Goal: Information Seeking & Learning: Understand process/instructions

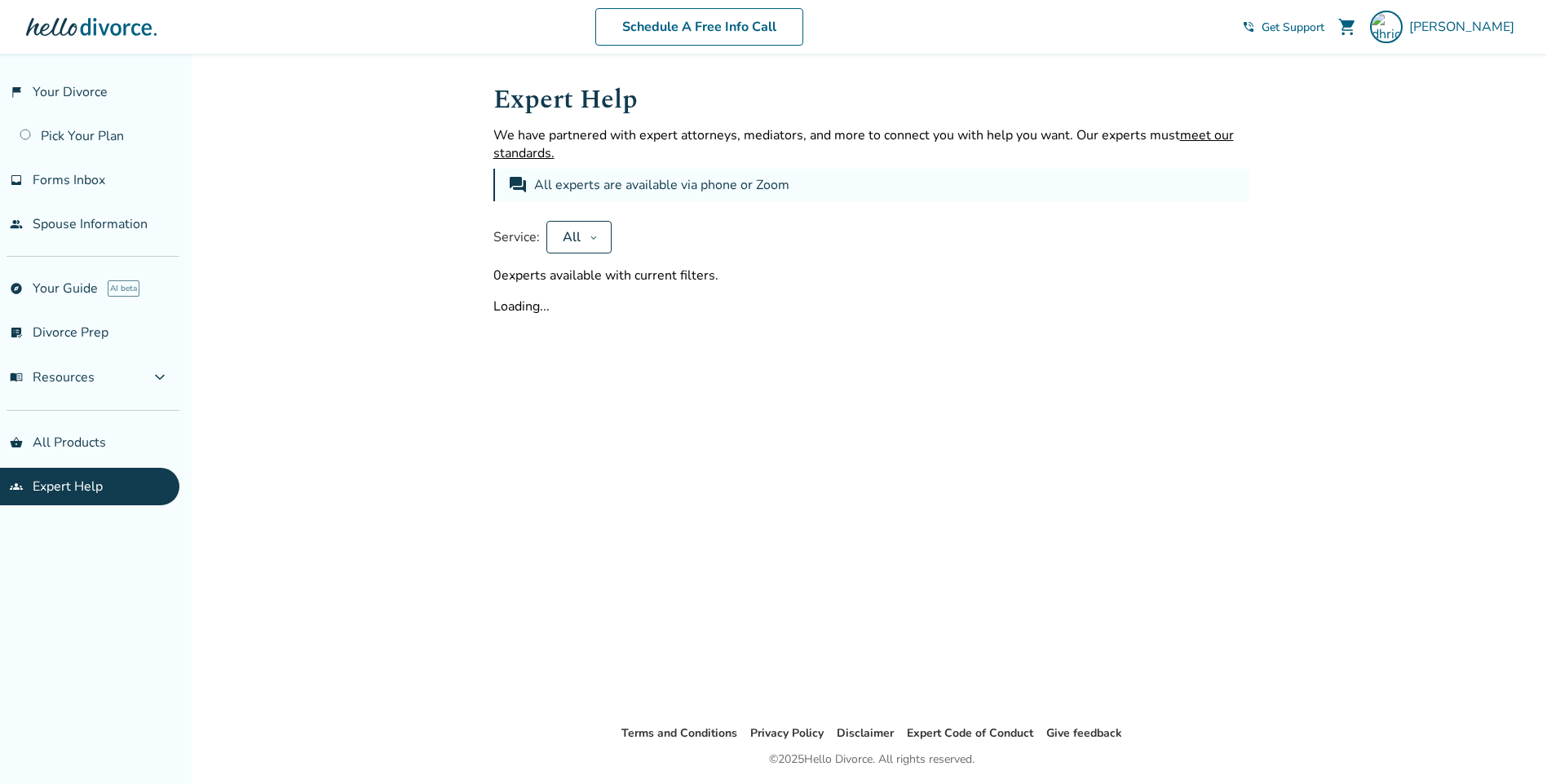
click at [593, 239] on icon at bounding box center [593, 238] width 6 height 4
click at [160, 377] on span "expand_more" at bounding box center [159, 377] width 19 height 19
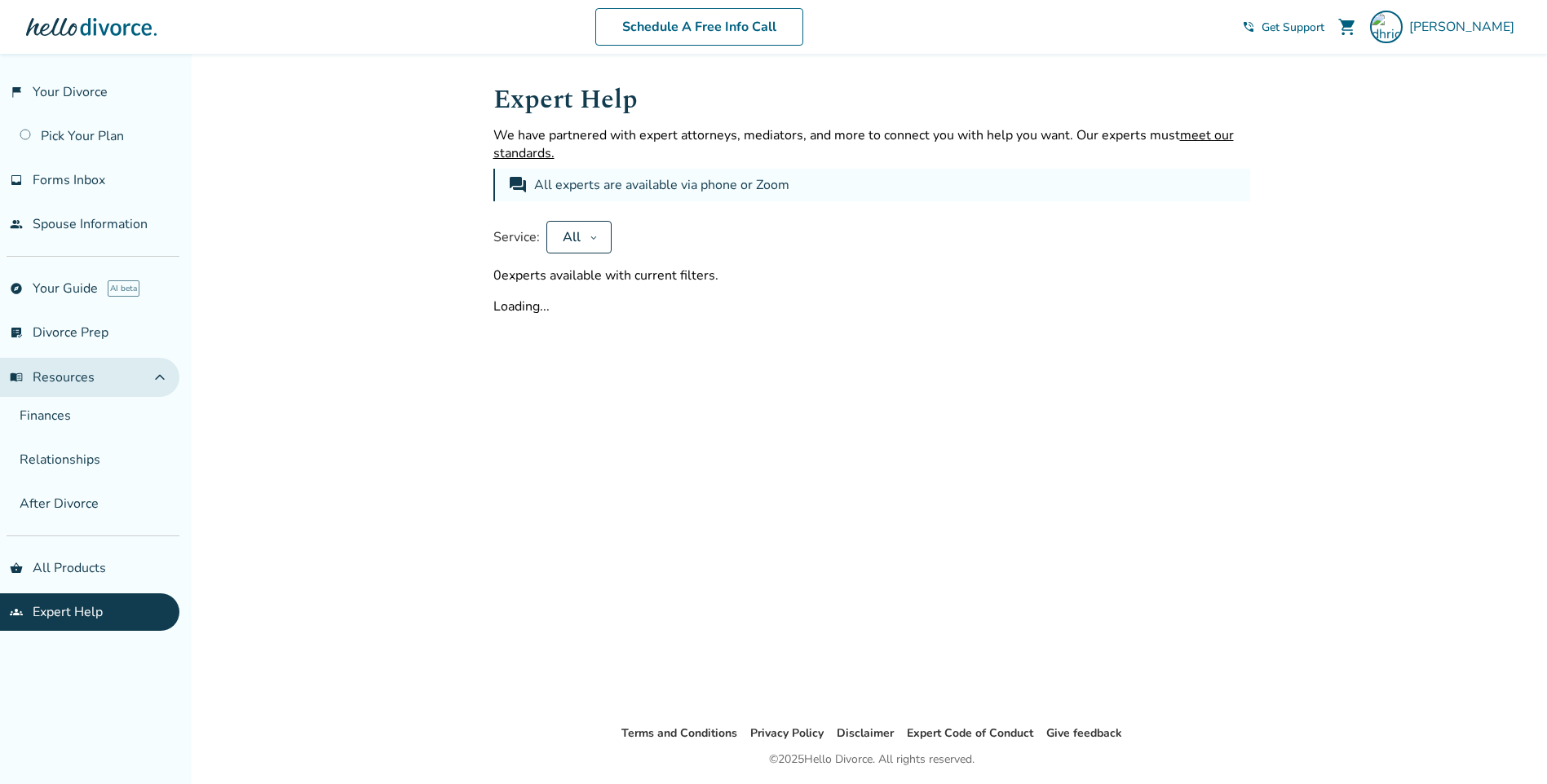
click at [160, 377] on span "expand_less" at bounding box center [159, 377] width 19 height 19
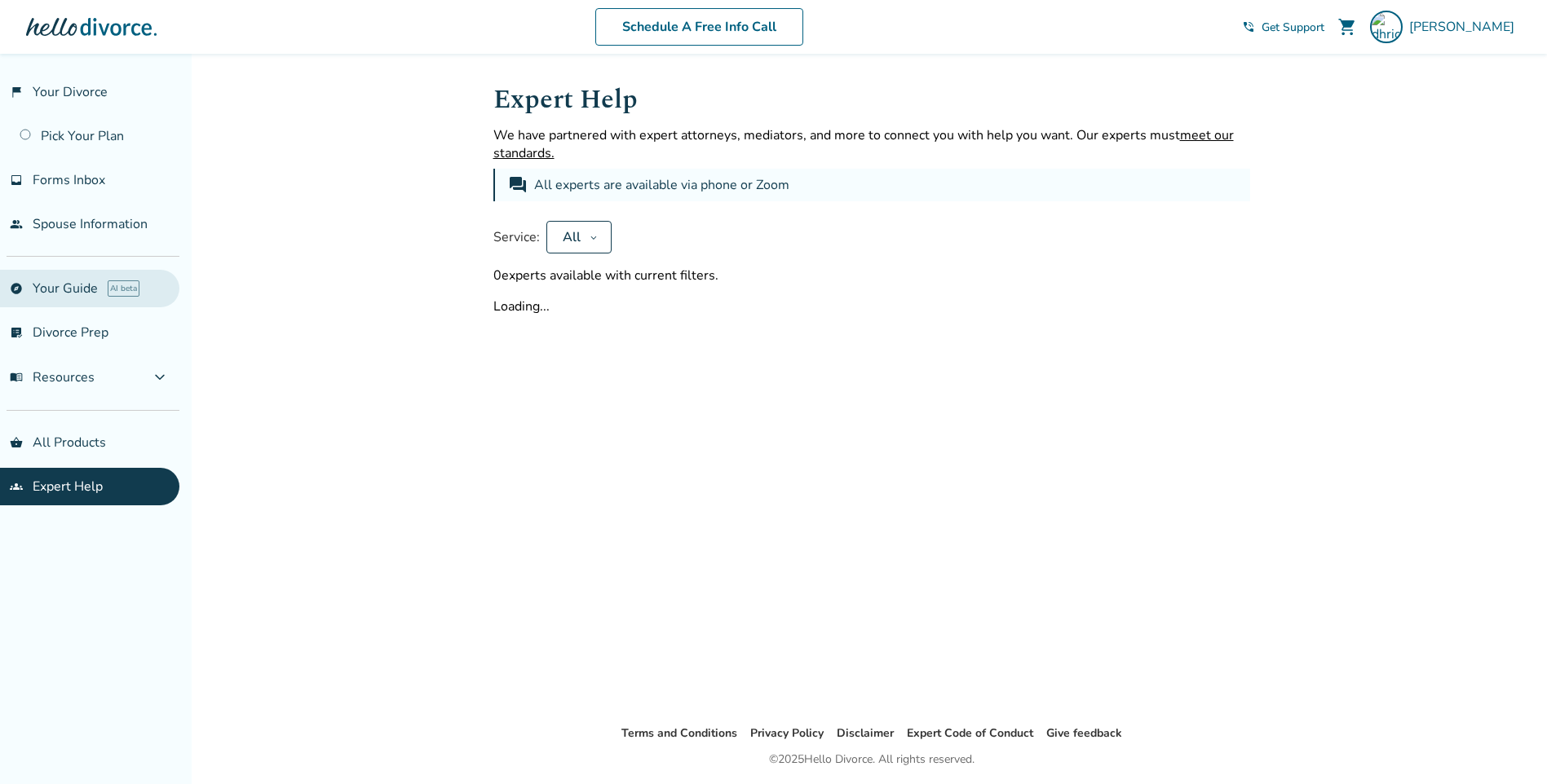
click at [83, 291] on link "explore Your Guide AI beta" at bounding box center [89, 288] width 179 height 38
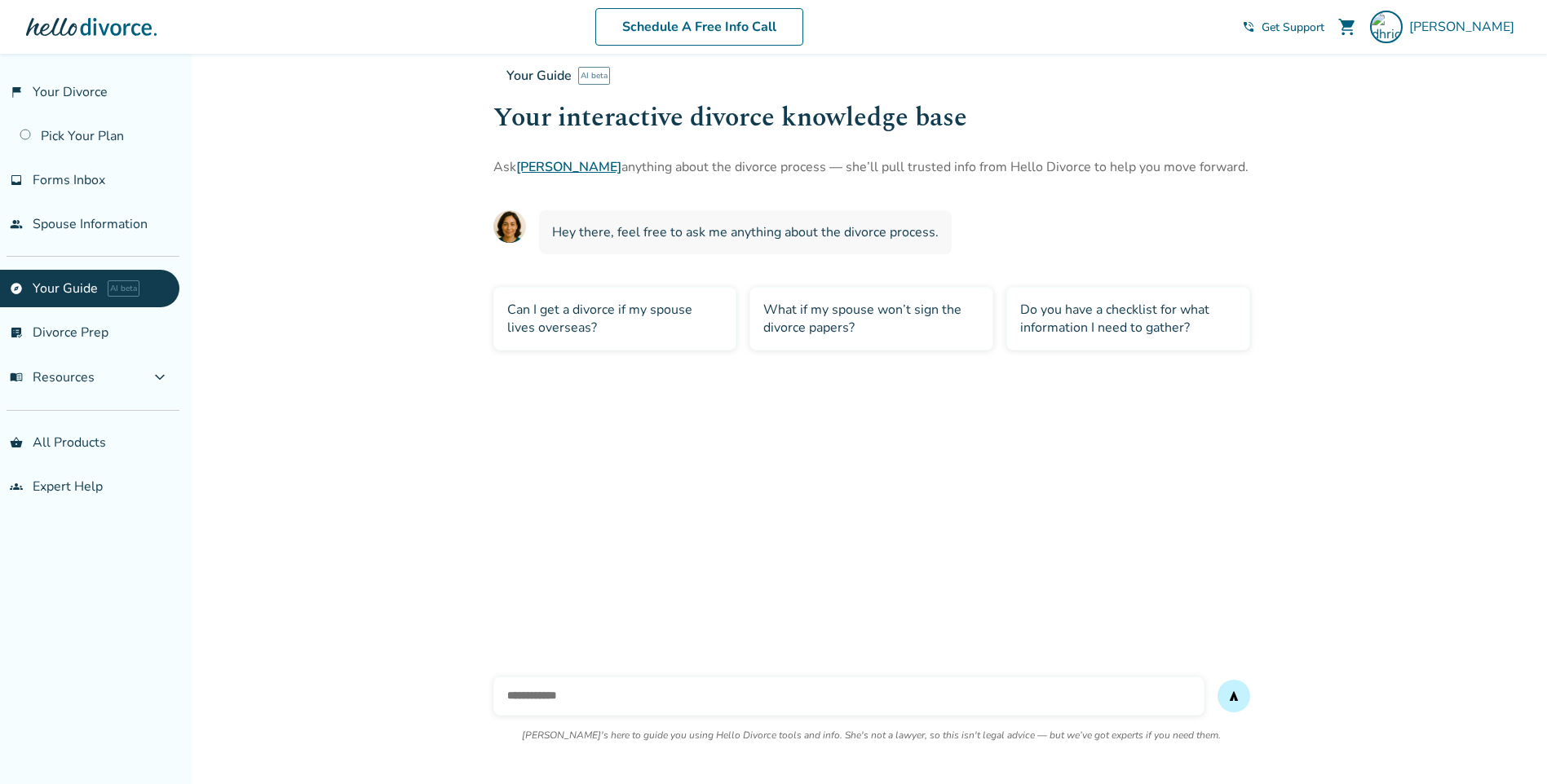
click at [1100, 315] on div "Do you have a checklist for what information I need to gather?" at bounding box center [1128, 318] width 244 height 64
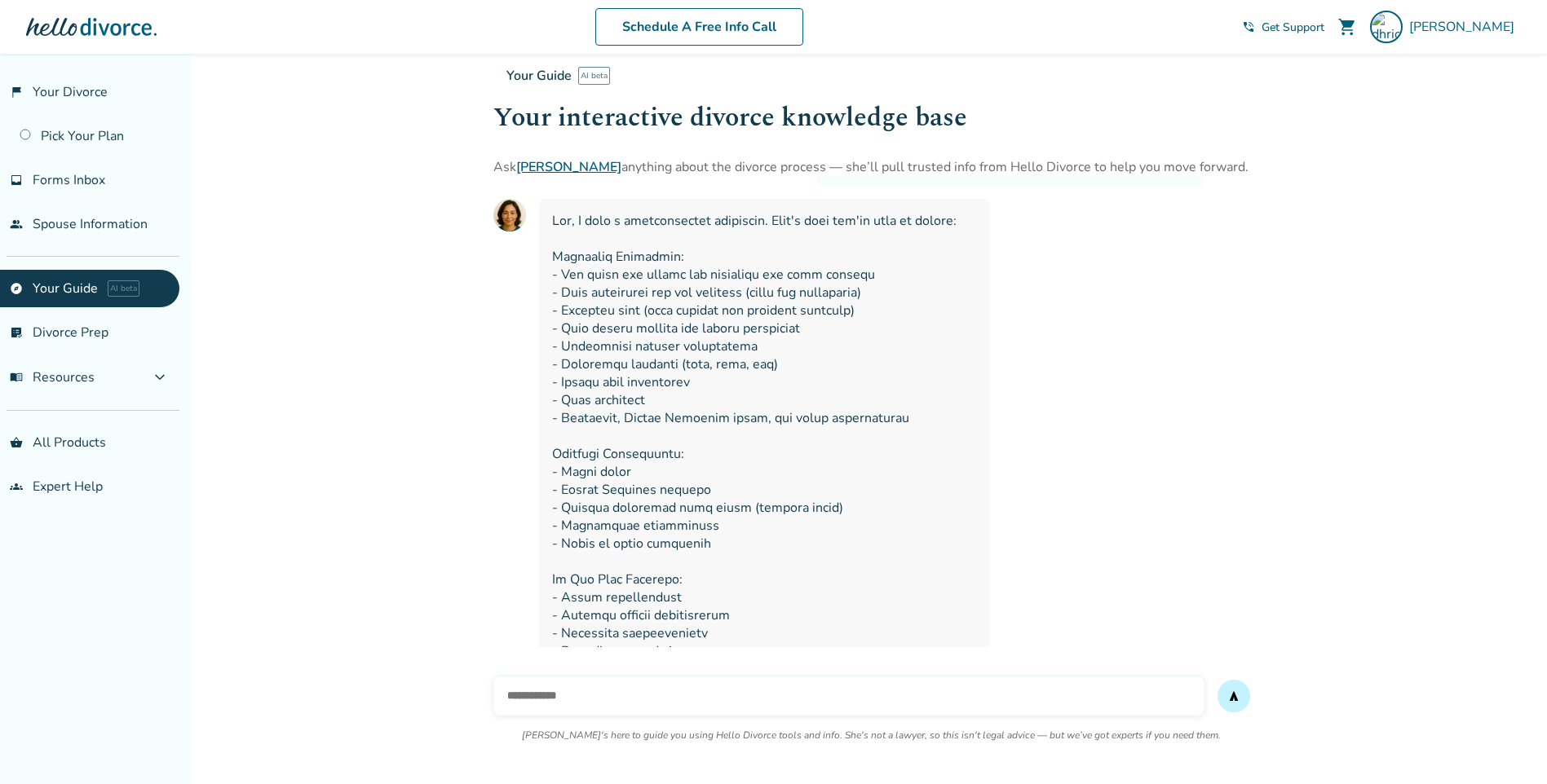
scroll to position [63, 0]
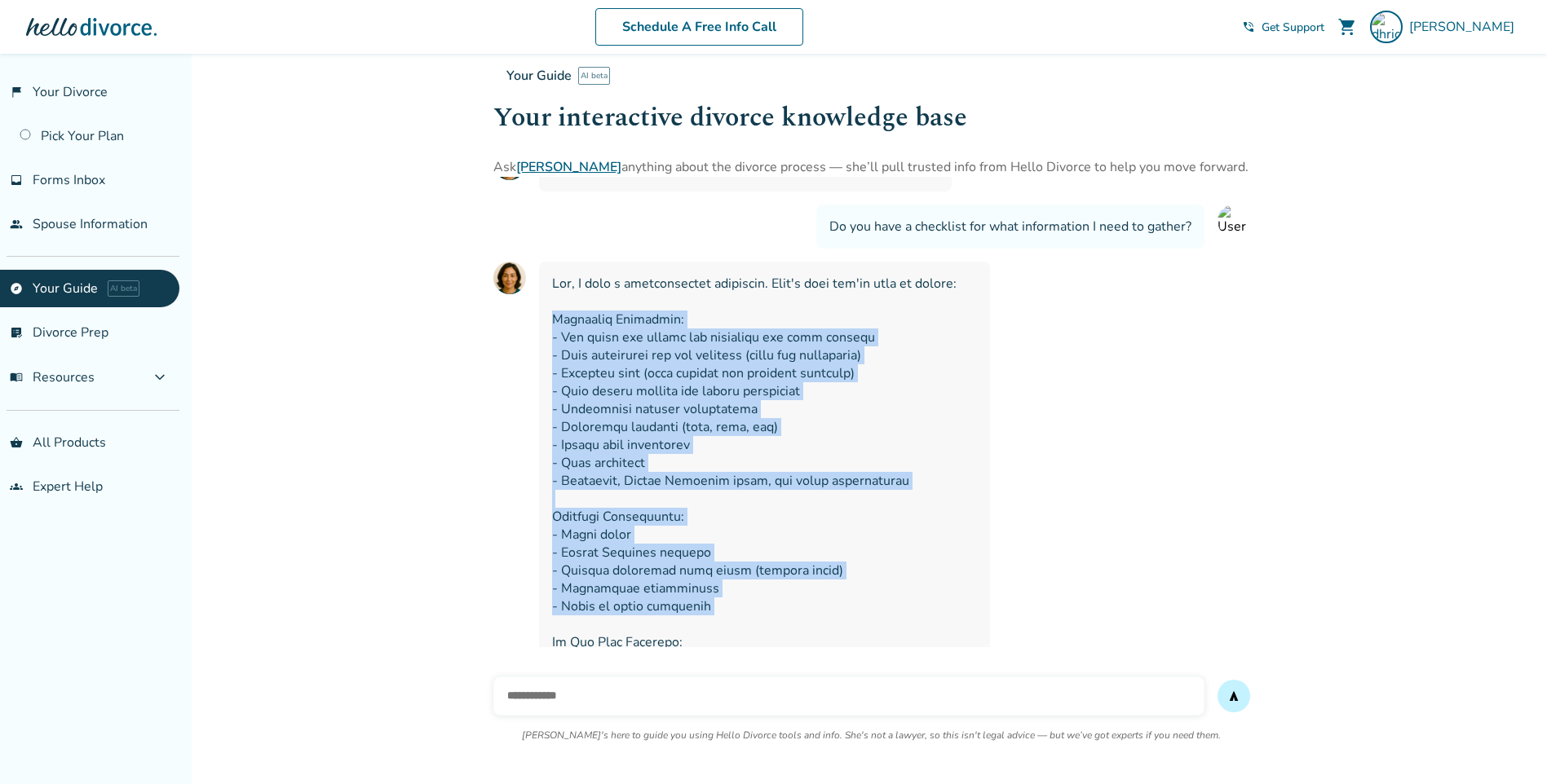
drag, startPoint x: 553, startPoint y: 313, endPoint x: 737, endPoint y: 617, distance: 355.3
click at [737, 617] on span at bounding box center [764, 615] width 425 height 682
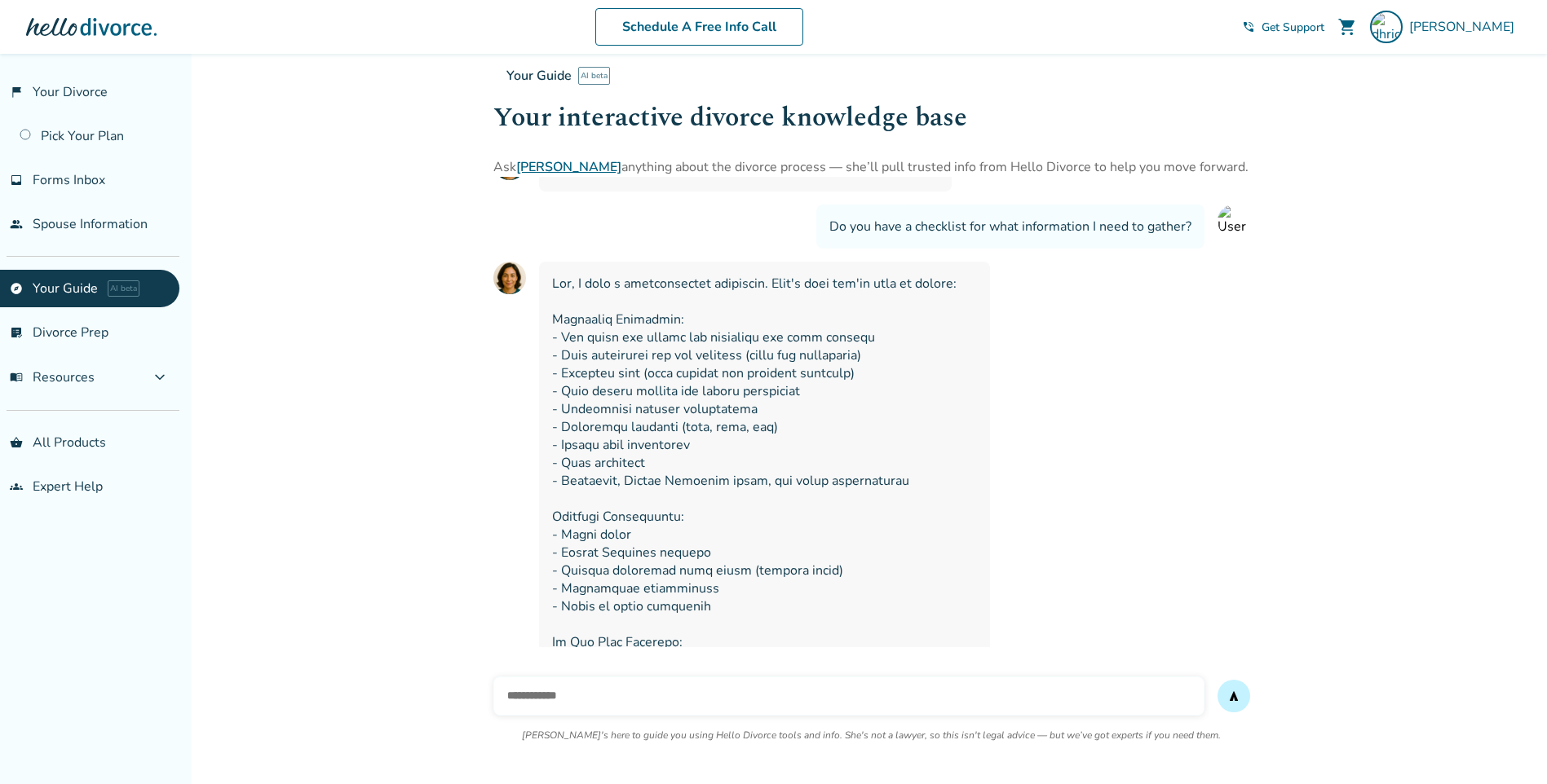
click at [518, 687] on input "text" at bounding box center [849, 696] width 711 height 39
type input "**********"
click at [1230, 694] on span "send" at bounding box center [1234, 696] width 13 height 13
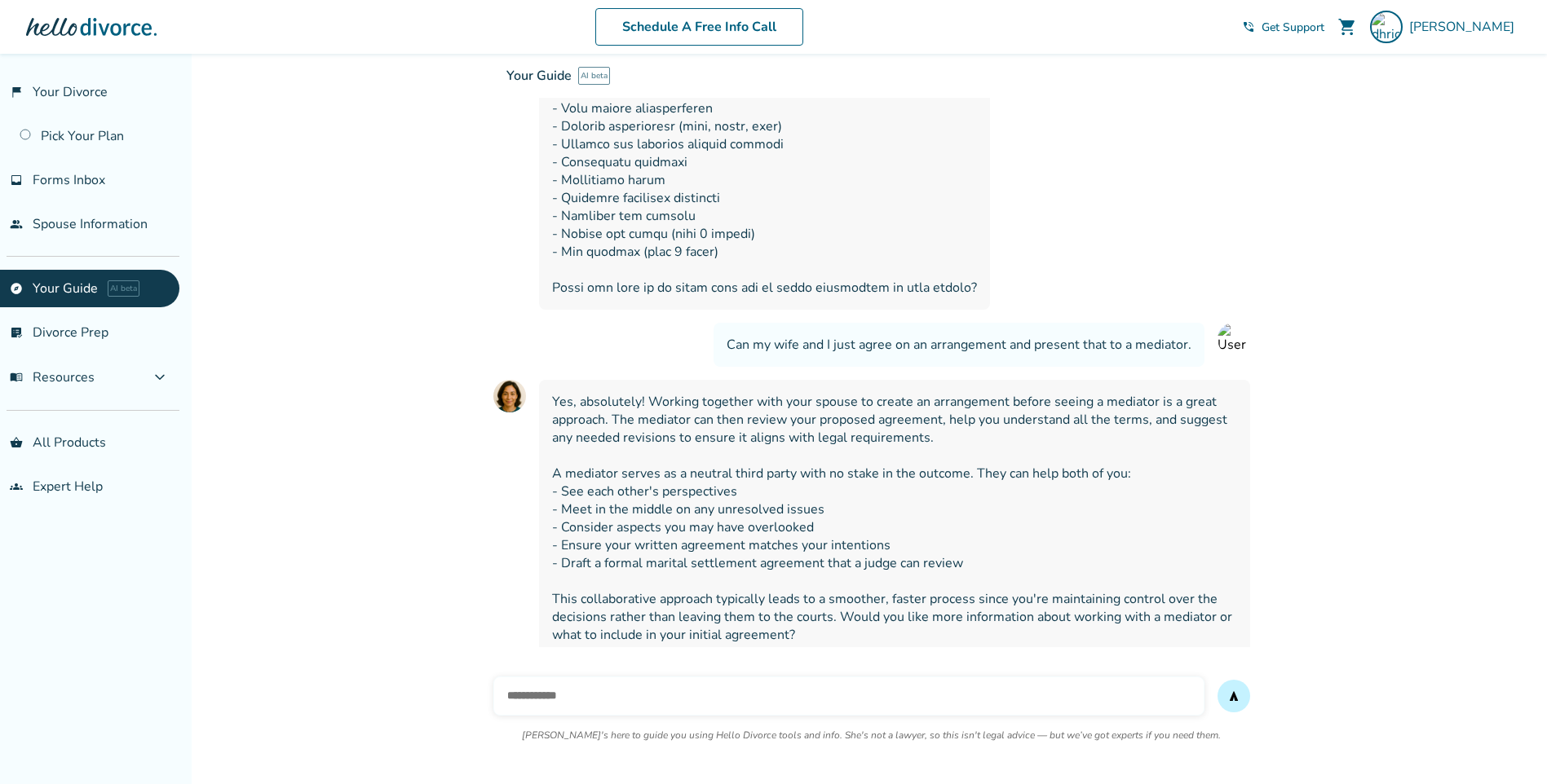
scroll to position [736, 0]
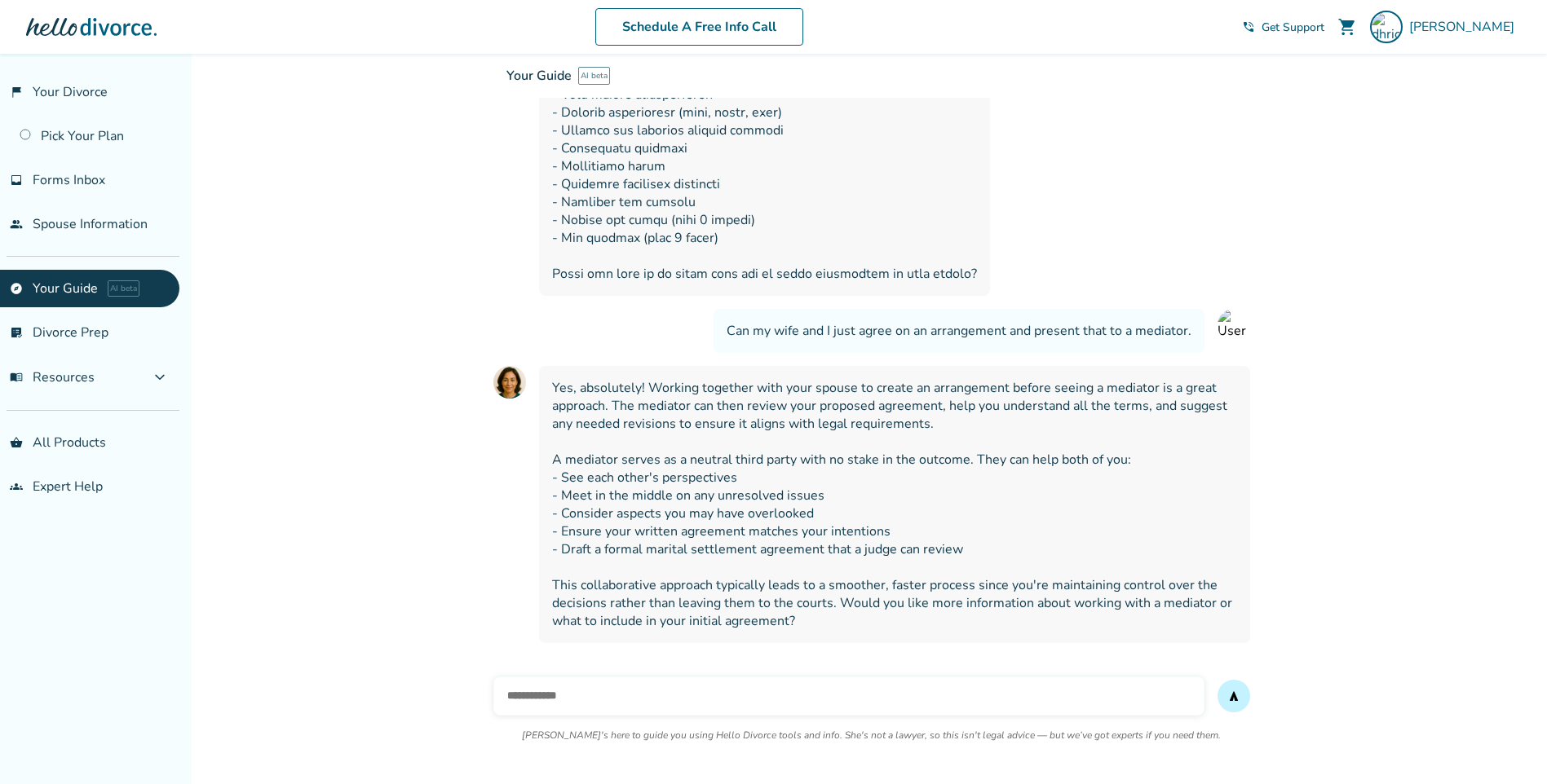
click at [508, 685] on input "text" at bounding box center [849, 696] width 711 height 39
type input "**********"
click at [1241, 696] on span "send" at bounding box center [1234, 696] width 13 height 13
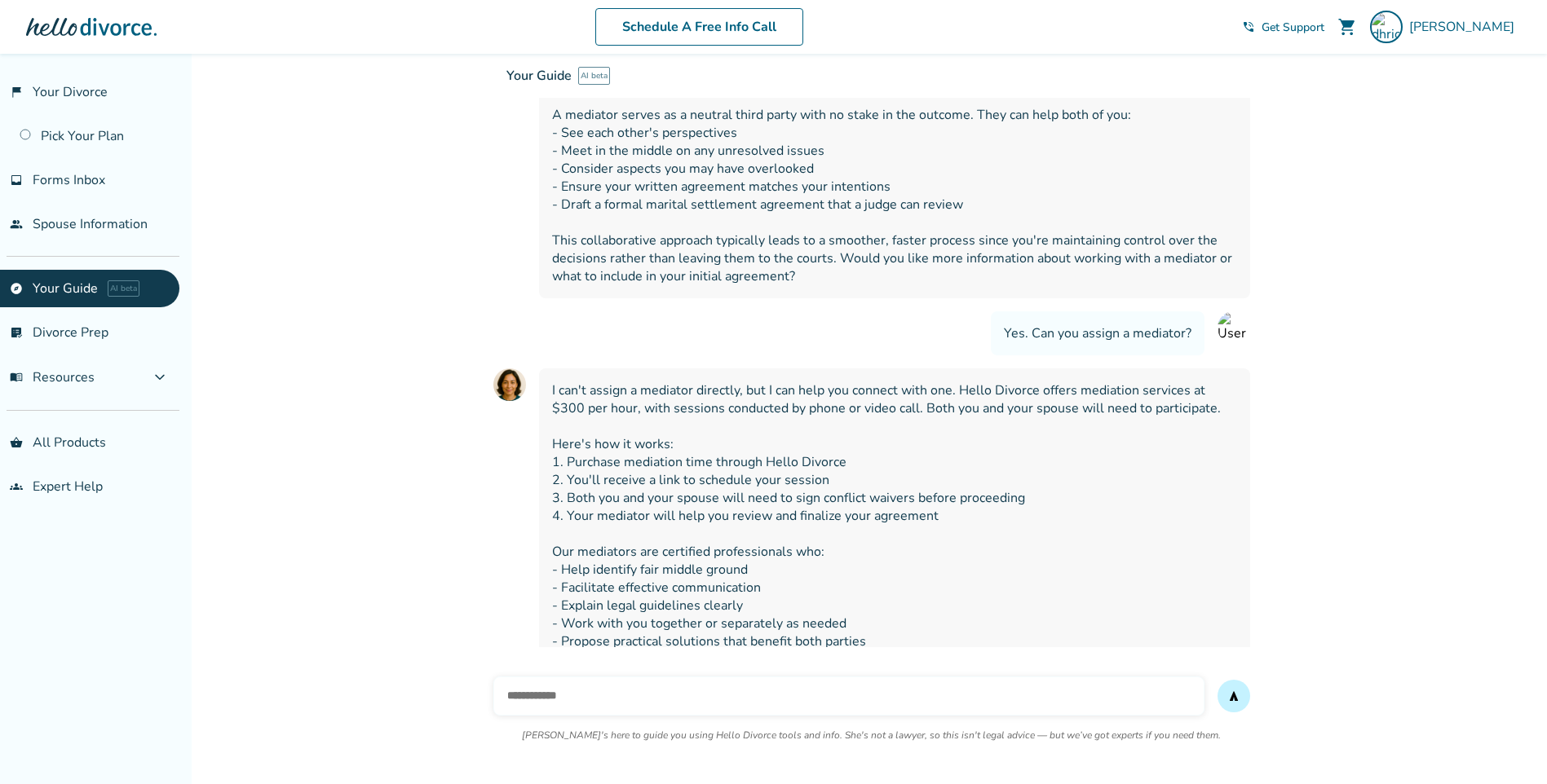
scroll to position [1137, 0]
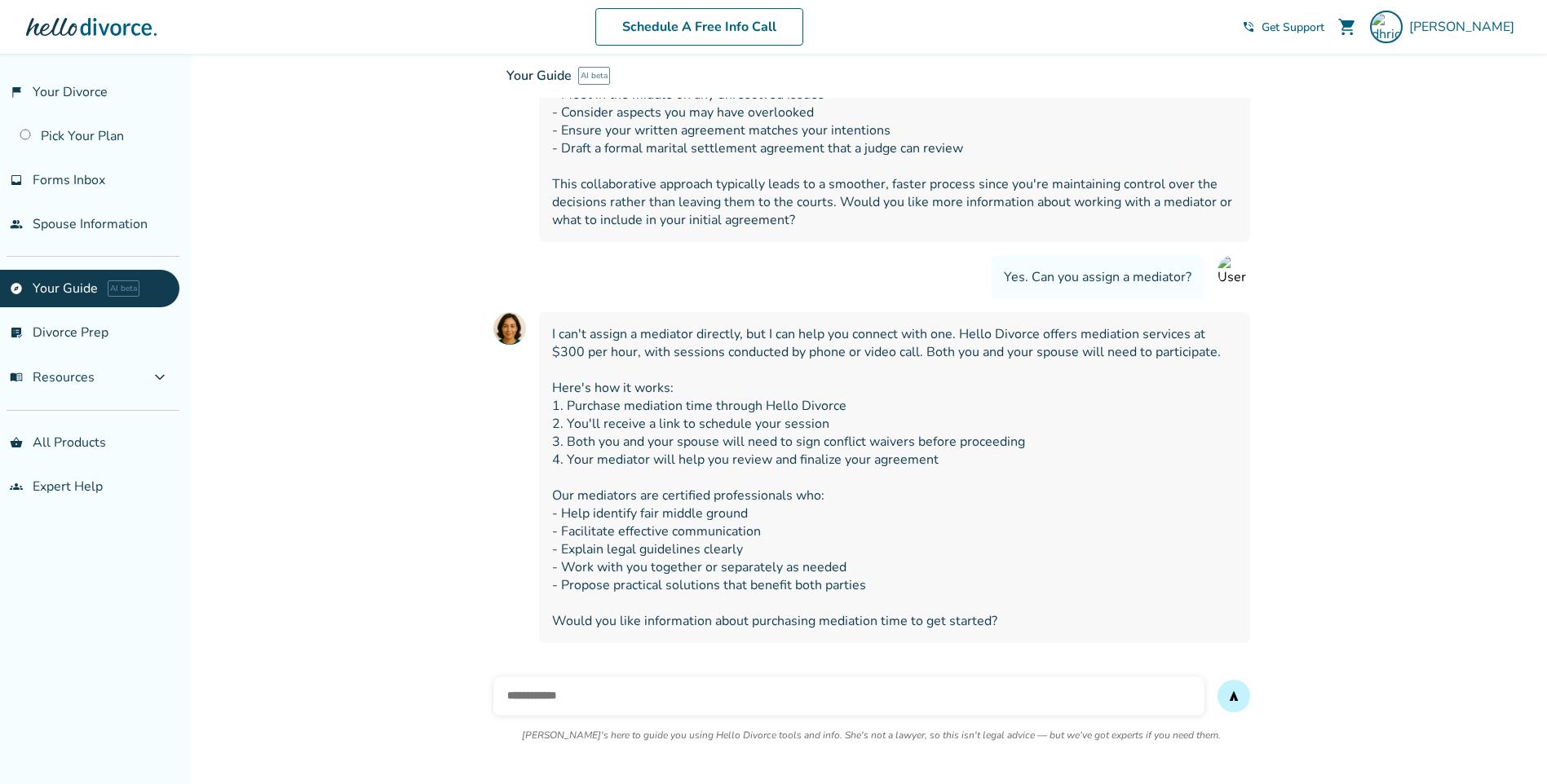
click at [526, 689] on input "text" at bounding box center [849, 696] width 711 height 39
type input "**********"
click at [1218, 680] on button "send" at bounding box center [1234, 696] width 32 height 32
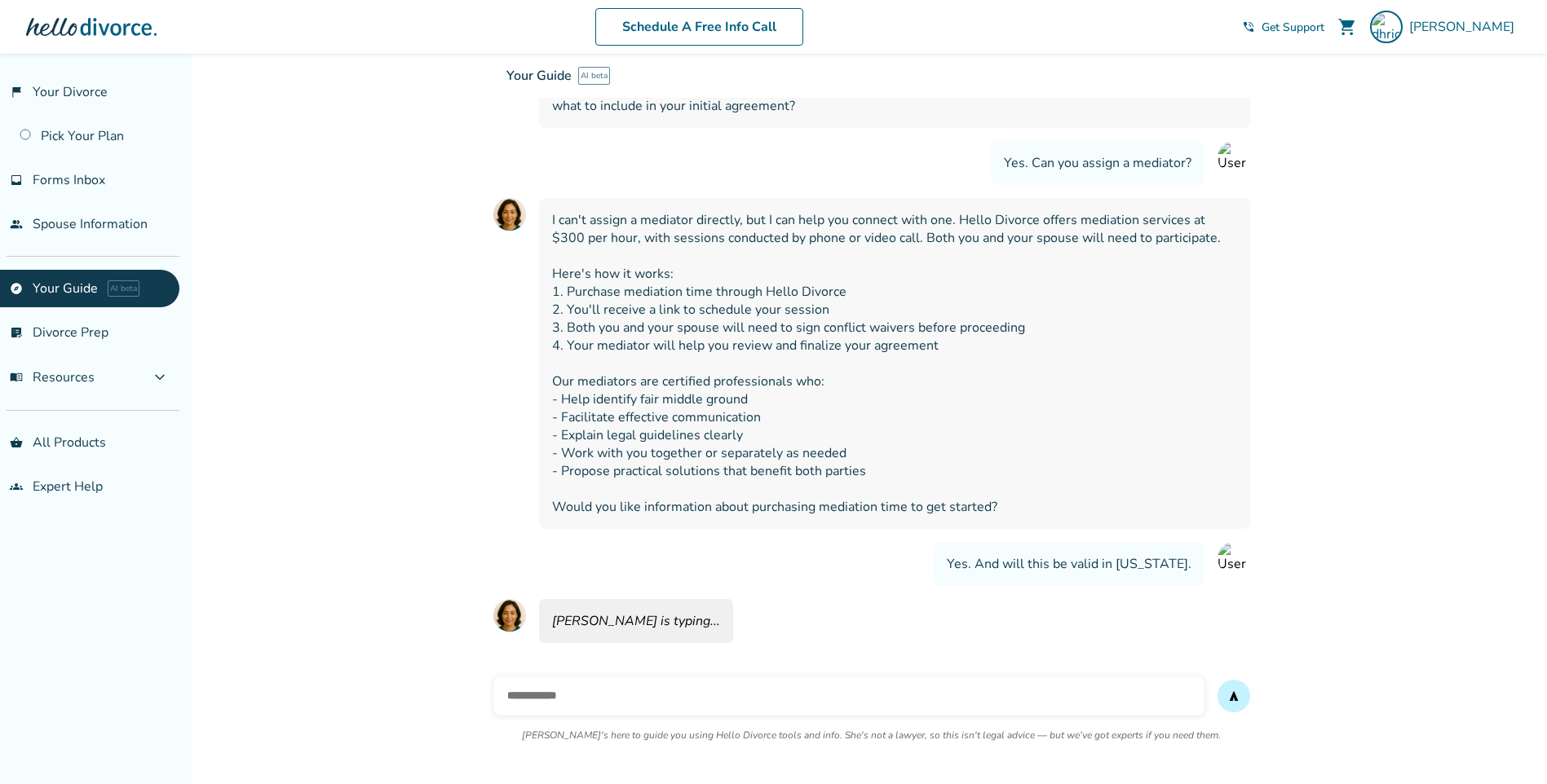
click at [1218, 680] on button "send" at bounding box center [1234, 696] width 32 height 32
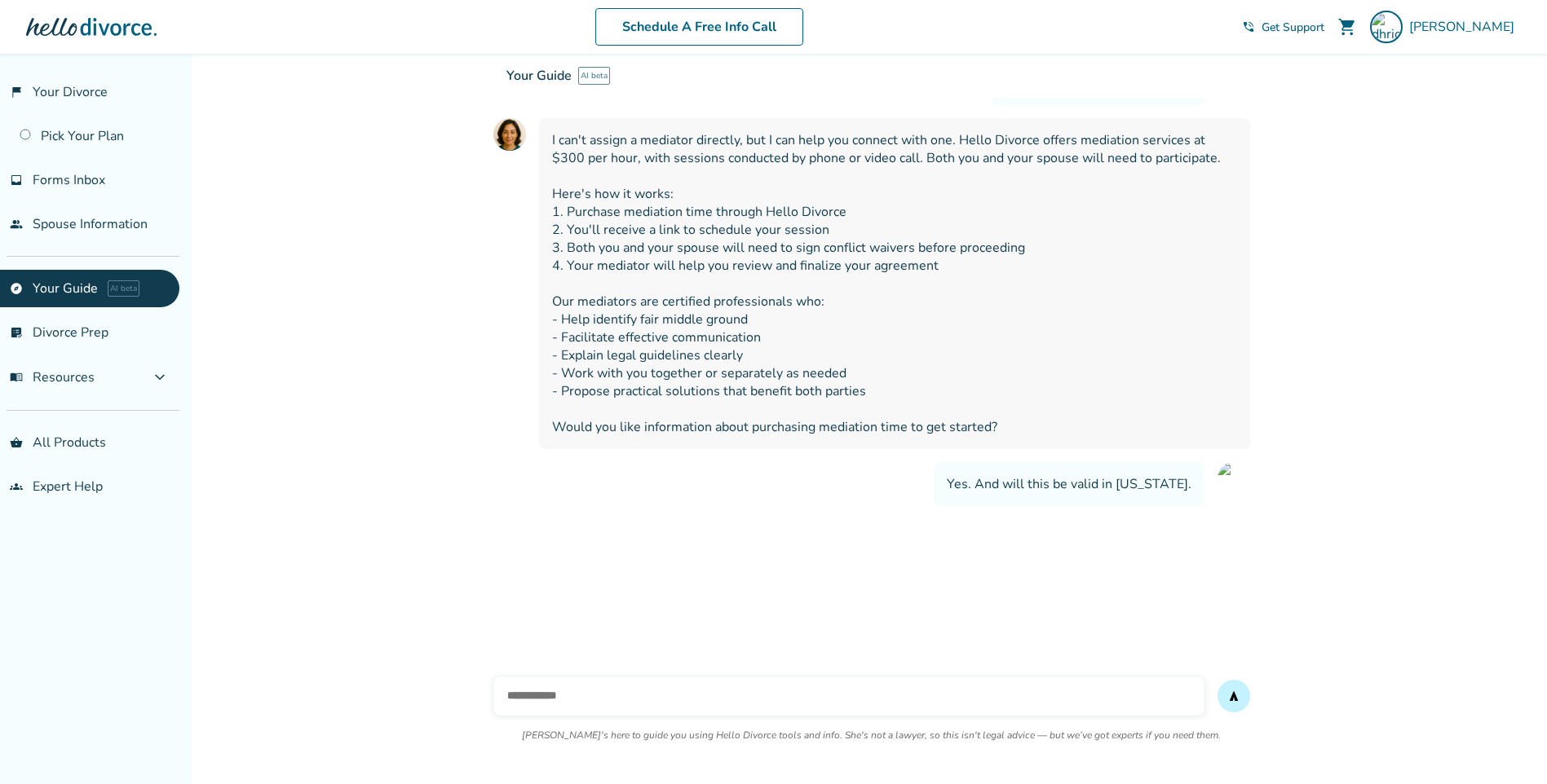
scroll to position [1412, 0]
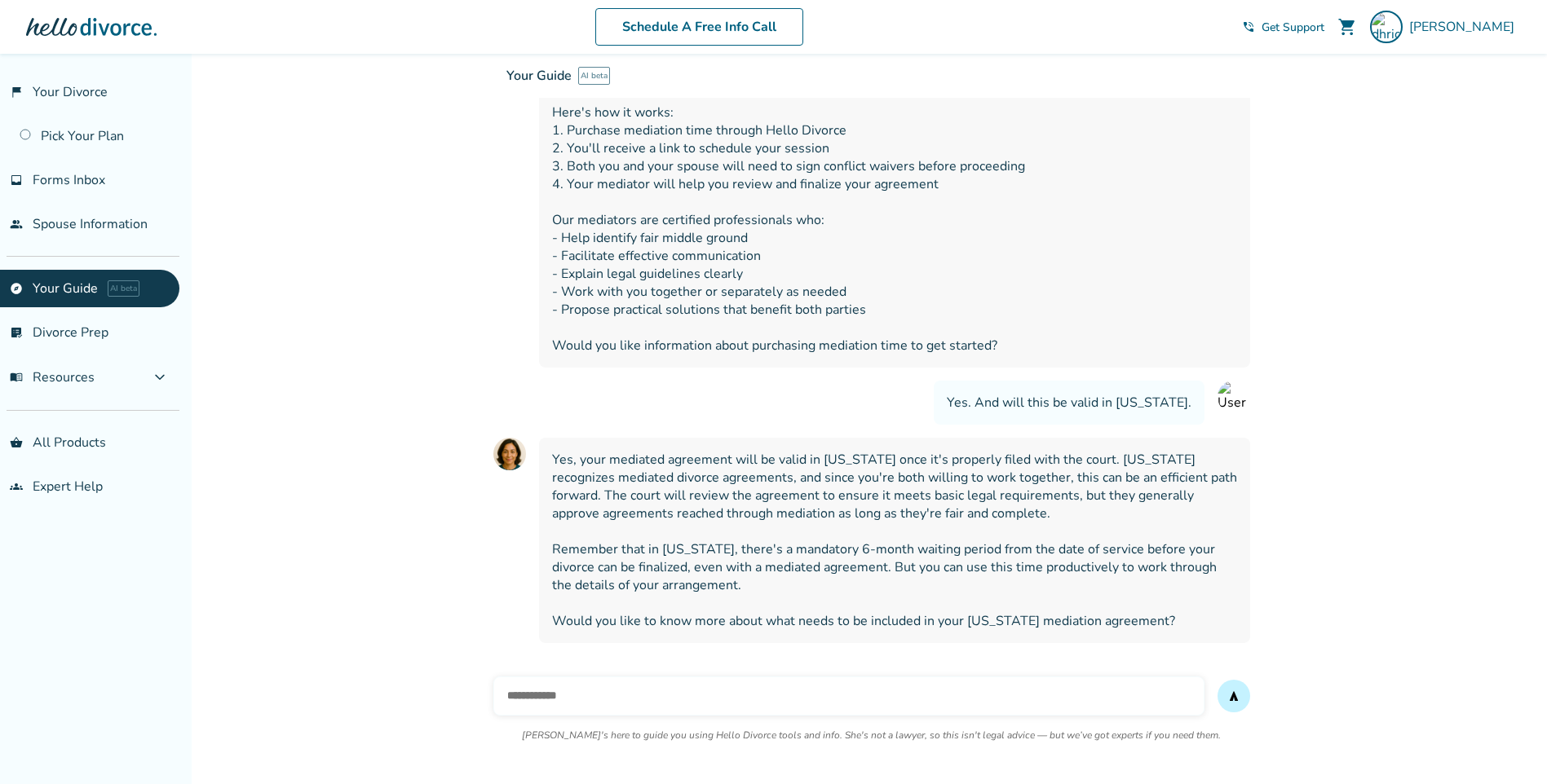
click at [891, 696] on input "text" at bounding box center [849, 696] width 711 height 39
type input "**********"
click at [1218, 680] on button "send" at bounding box center [1234, 696] width 32 height 32
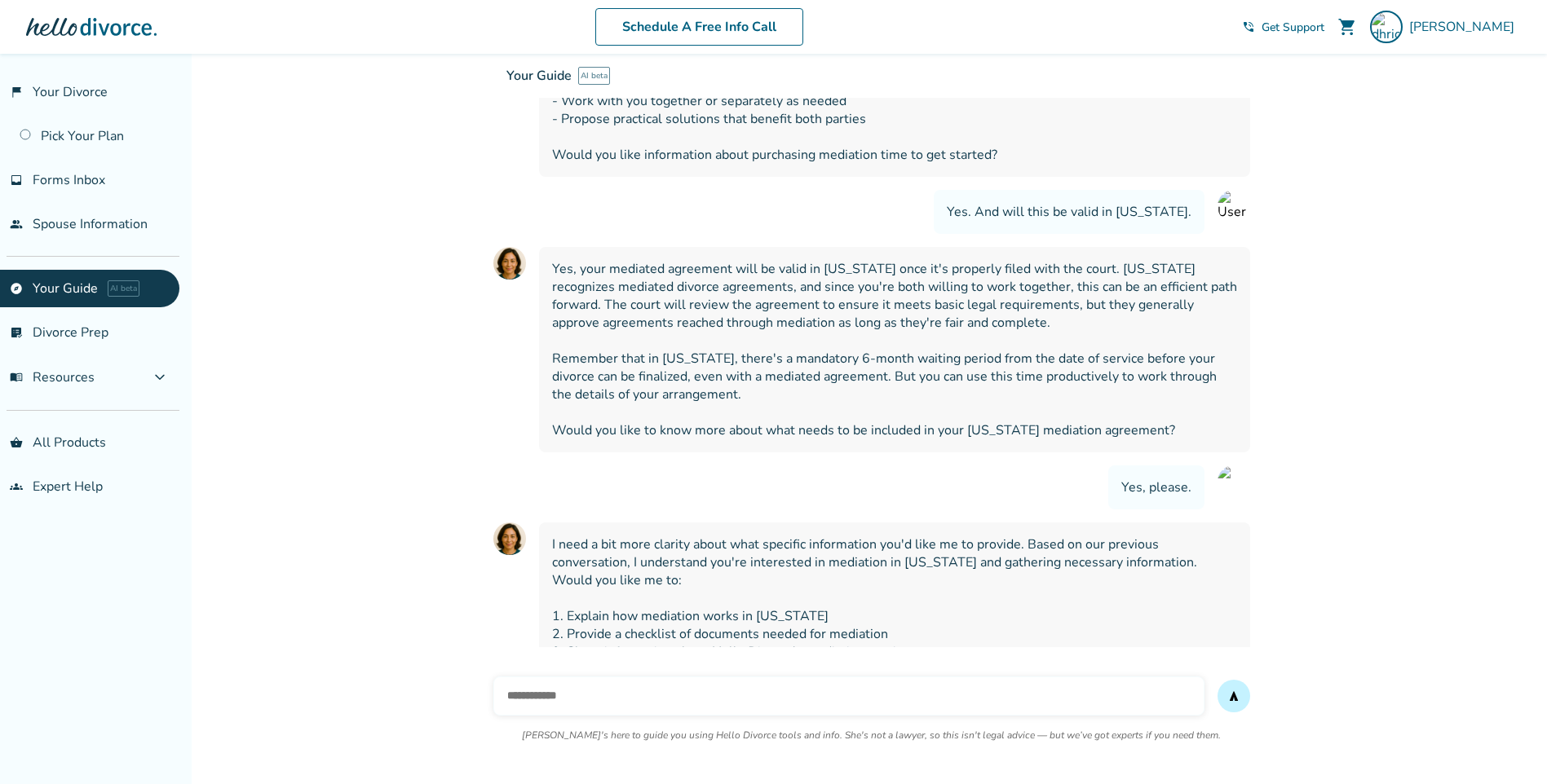
scroll to position [1652, 0]
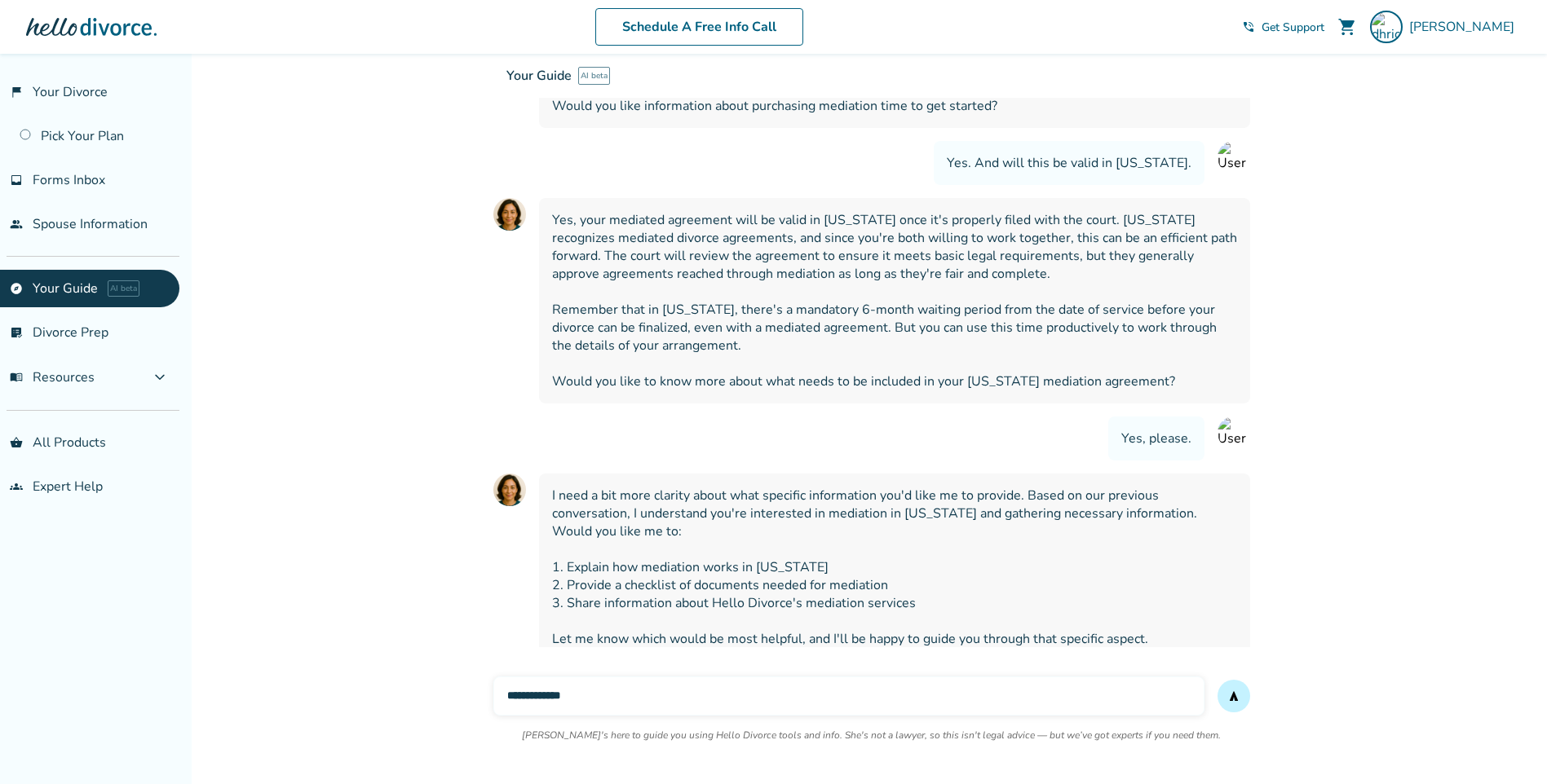
type input "**********"
click at [1218, 680] on button "send" at bounding box center [1234, 696] width 32 height 32
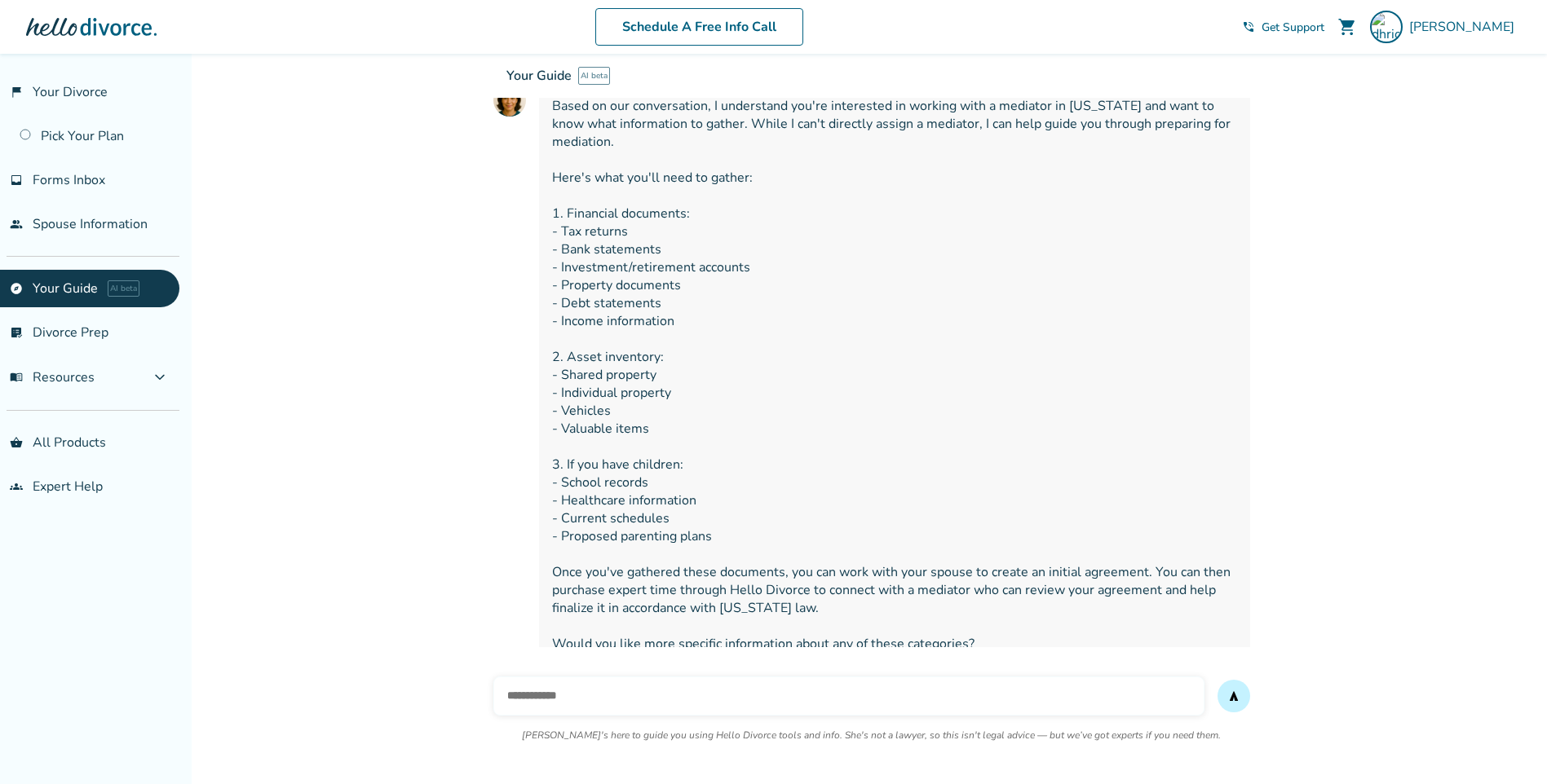
scroll to position [2222, 0]
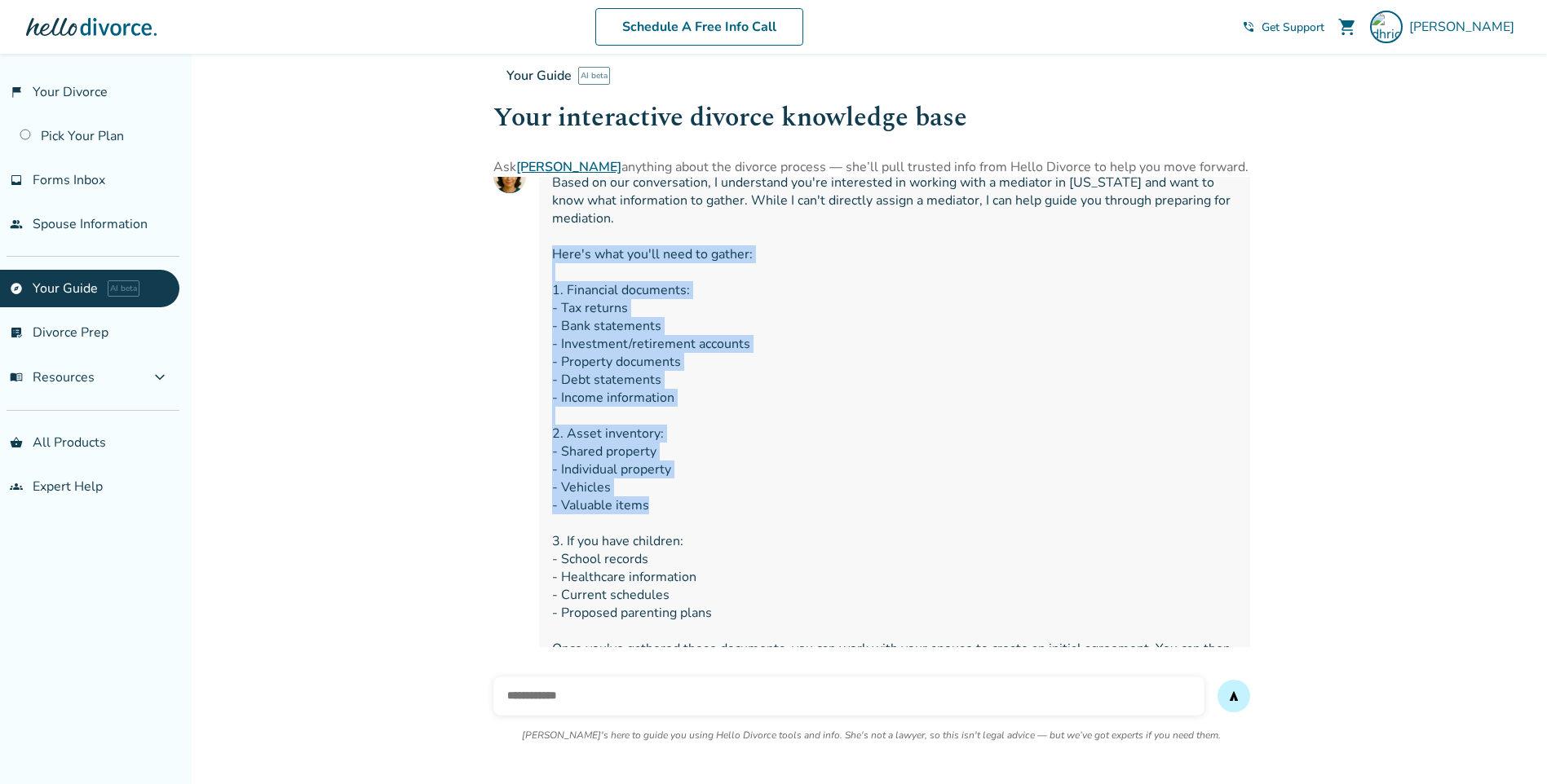
drag, startPoint x: 553, startPoint y: 230, endPoint x: 682, endPoint y: 482, distance: 283.1
click at [682, 482] on span "Based on our conversation, I understand you're interested in working with a med…" at bounding box center [895, 451] width 685 height 556
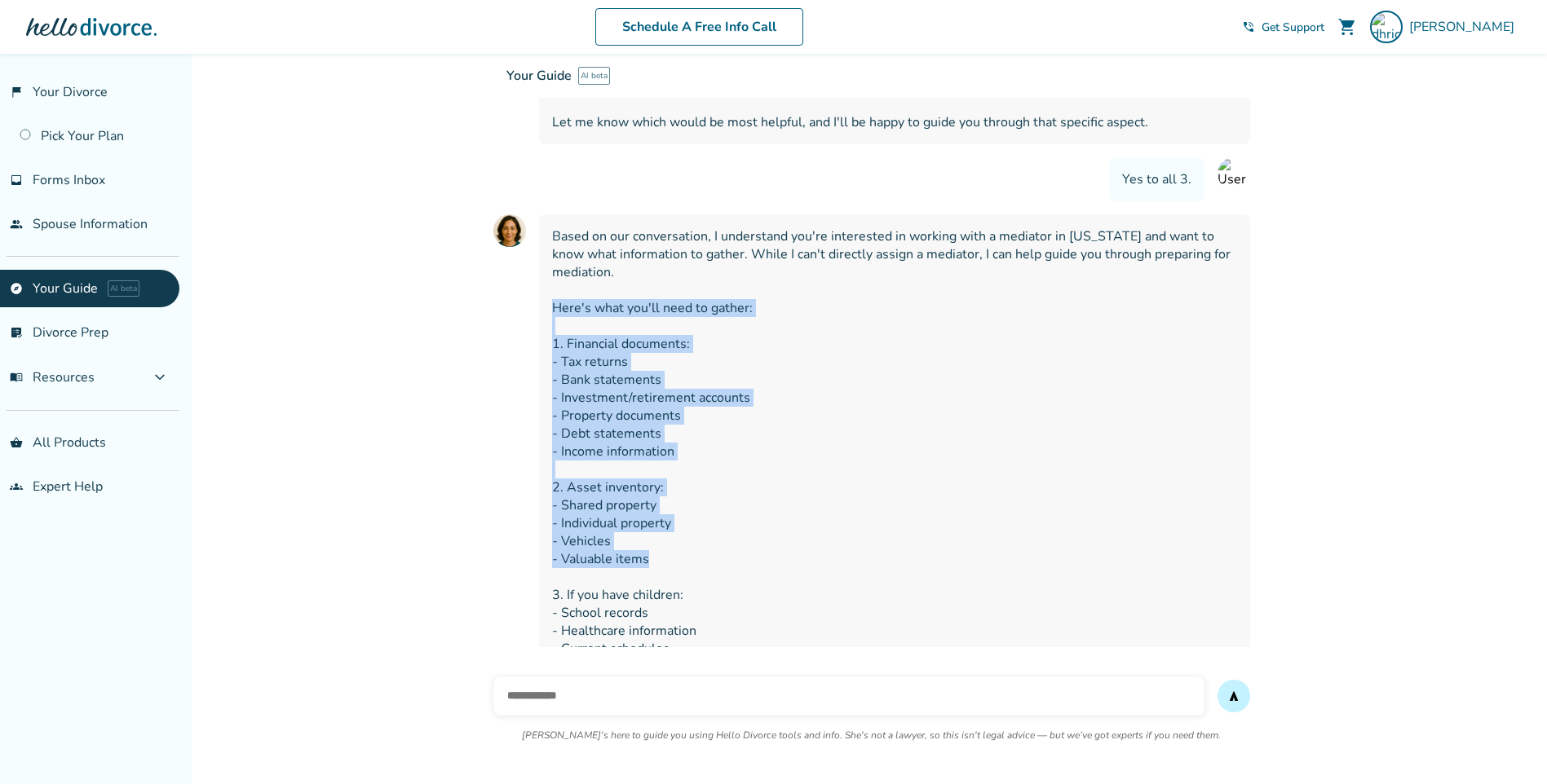
scroll to position [2304, 0]
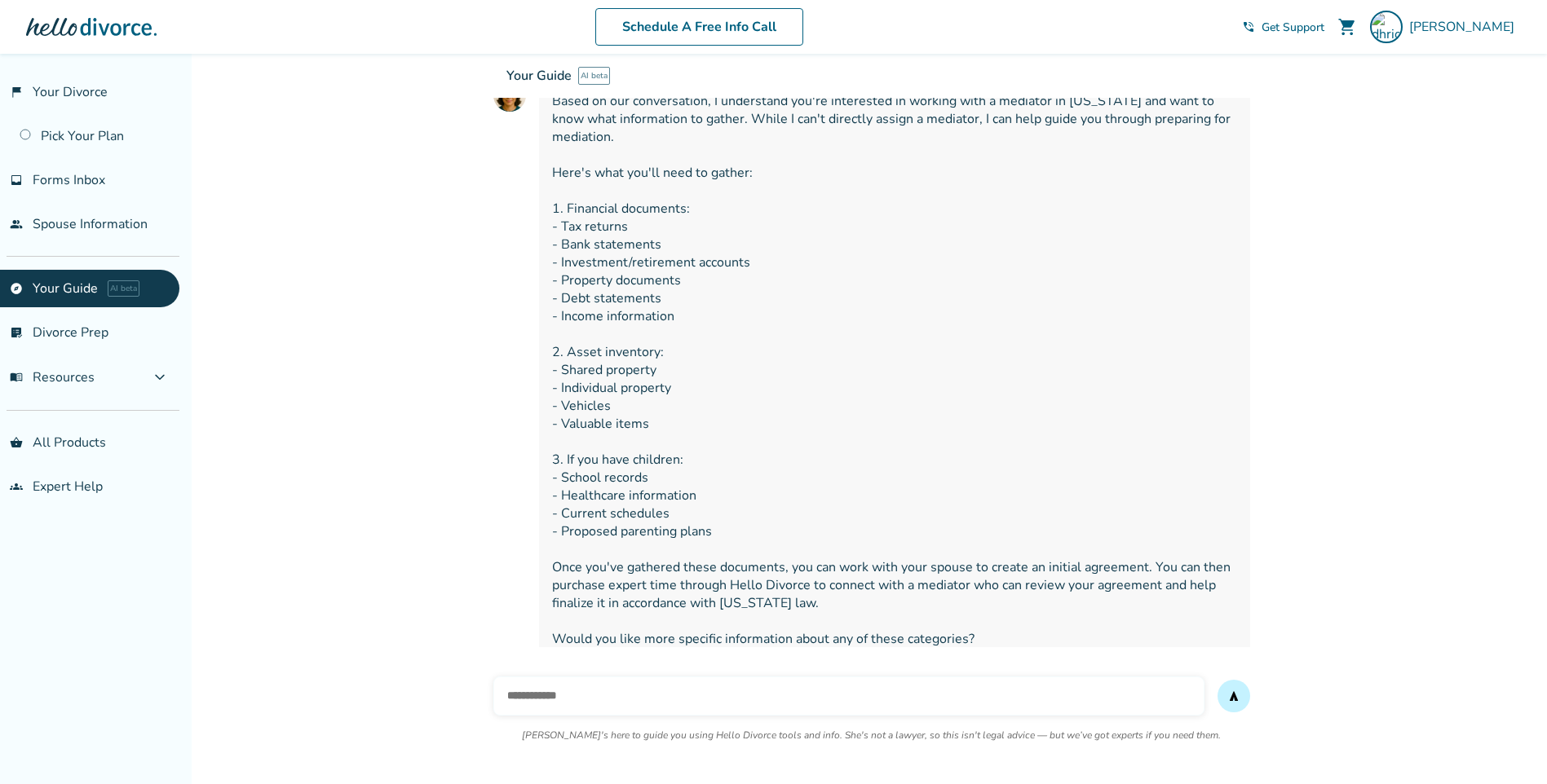
click at [654, 702] on input "text" at bounding box center [849, 696] width 711 height 39
type input "**********"
click at [1218, 680] on button "send" at bounding box center [1234, 696] width 32 height 32
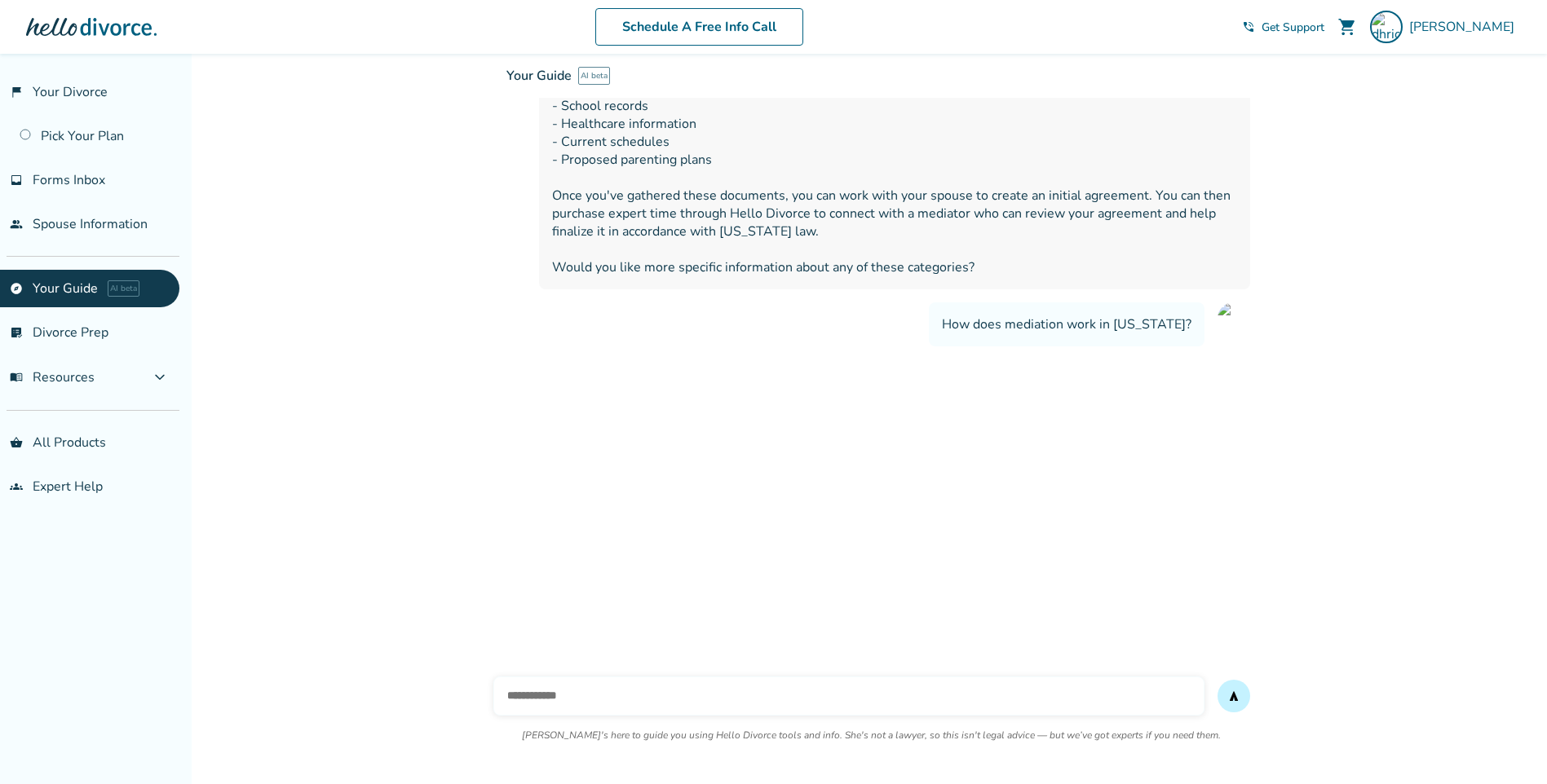
scroll to position [2723, 0]
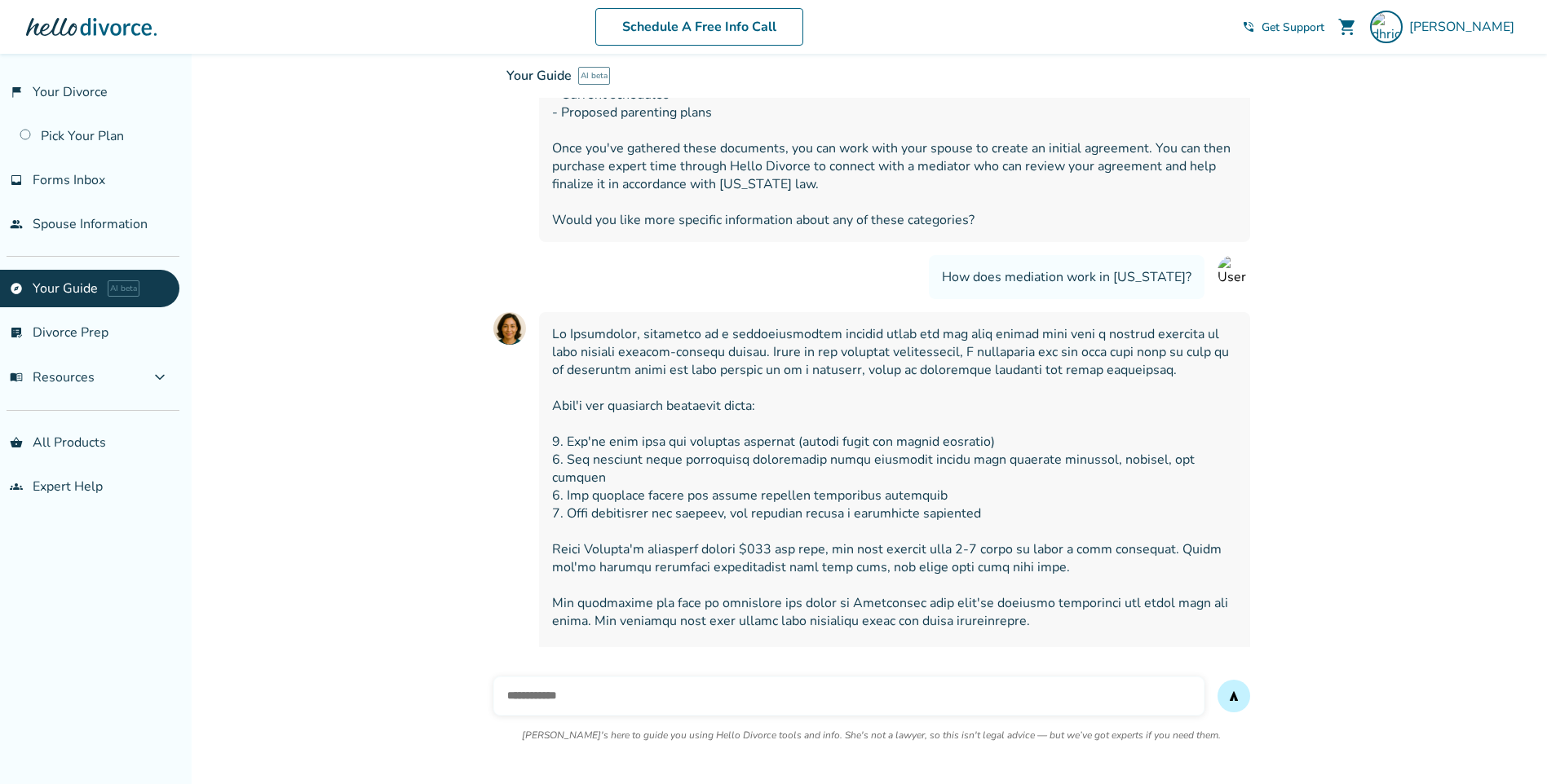
click at [563, 684] on input "text" at bounding box center [849, 696] width 711 height 39
type input "****"
click at [1218, 680] on button "send" at bounding box center [1234, 696] width 32 height 32
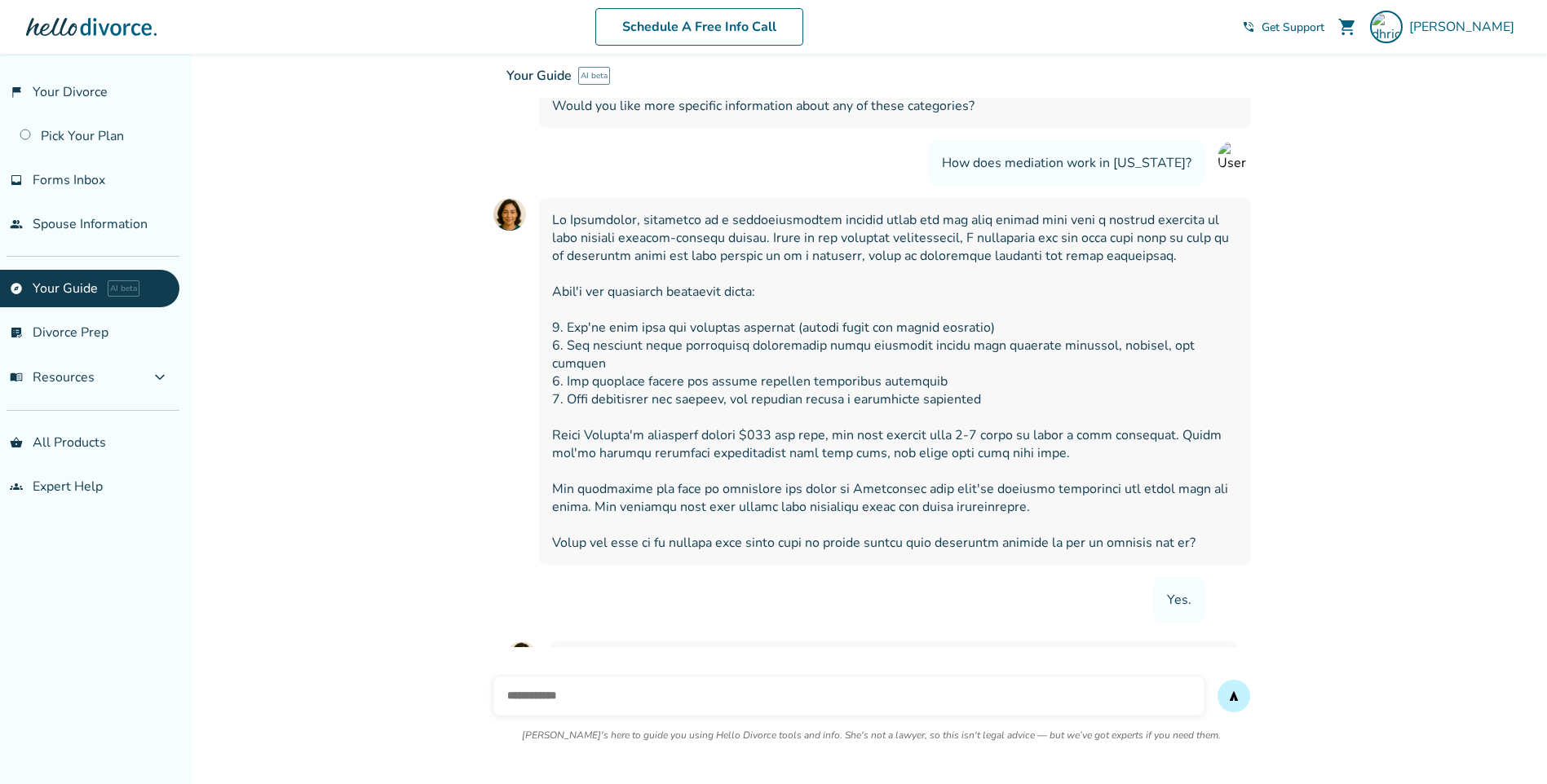
scroll to position [2873, 0]
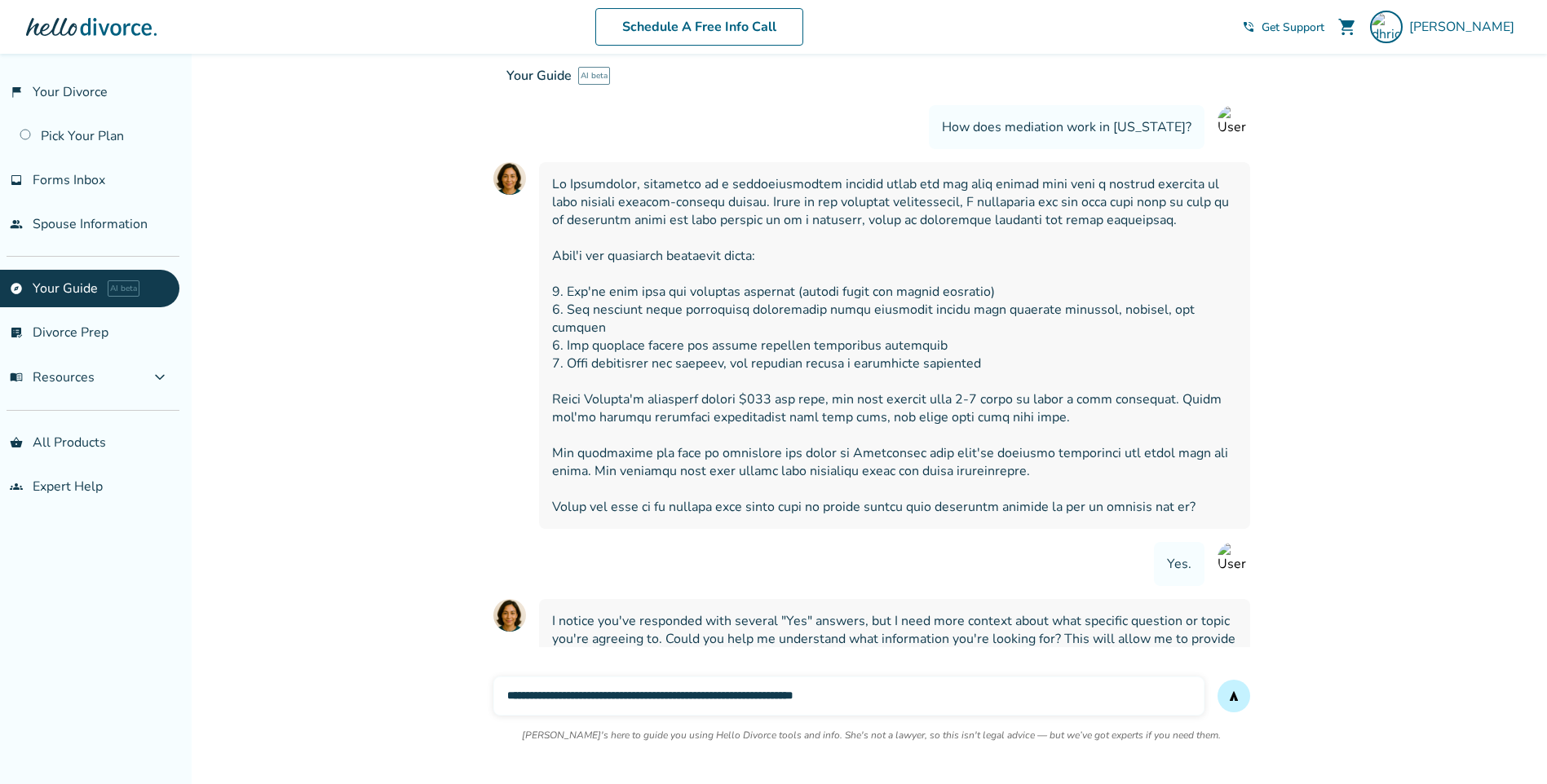
type input "**********"
click at [1218, 680] on button "send" at bounding box center [1234, 696] width 32 height 32
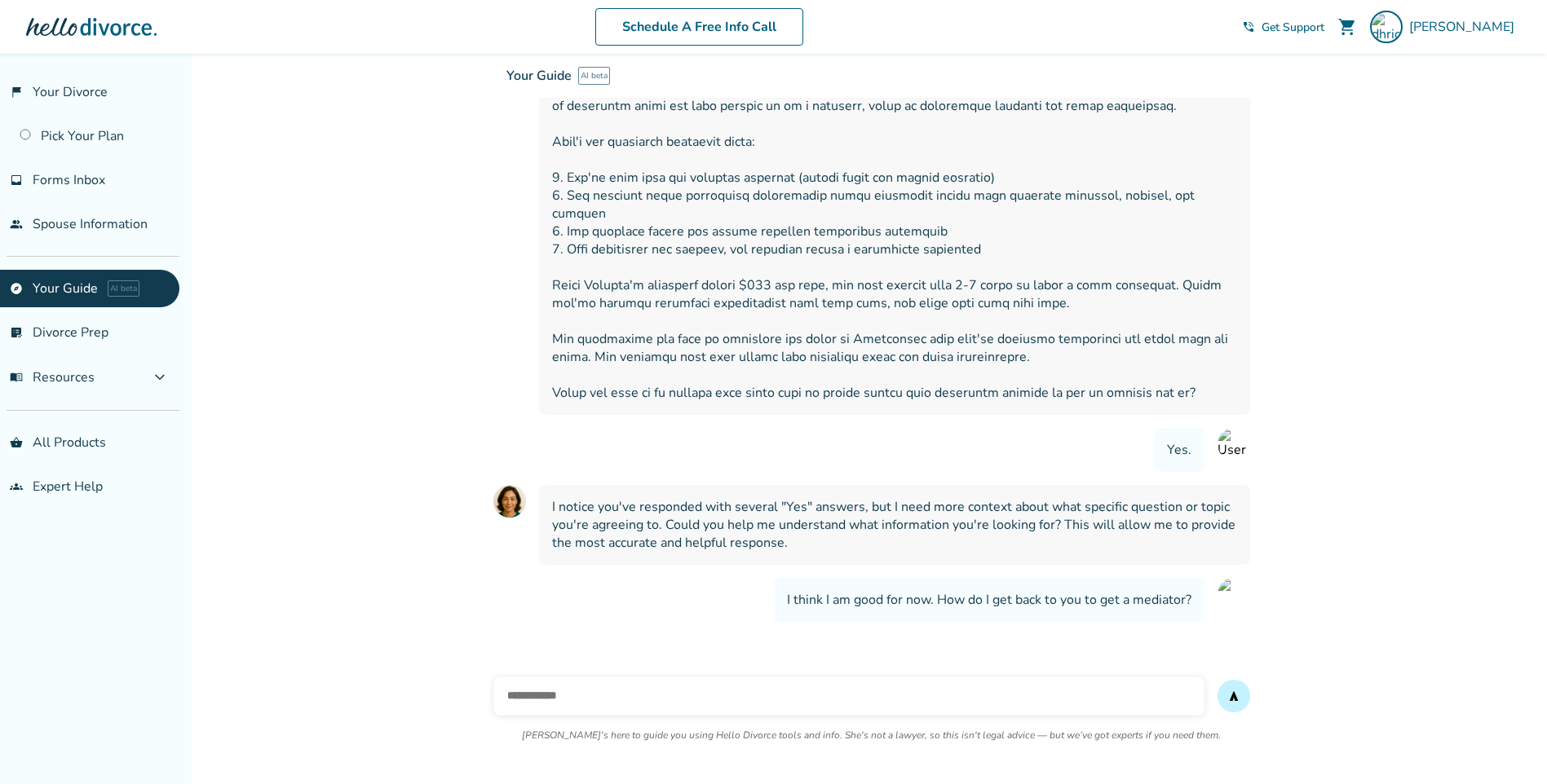
scroll to position [3059, 0]
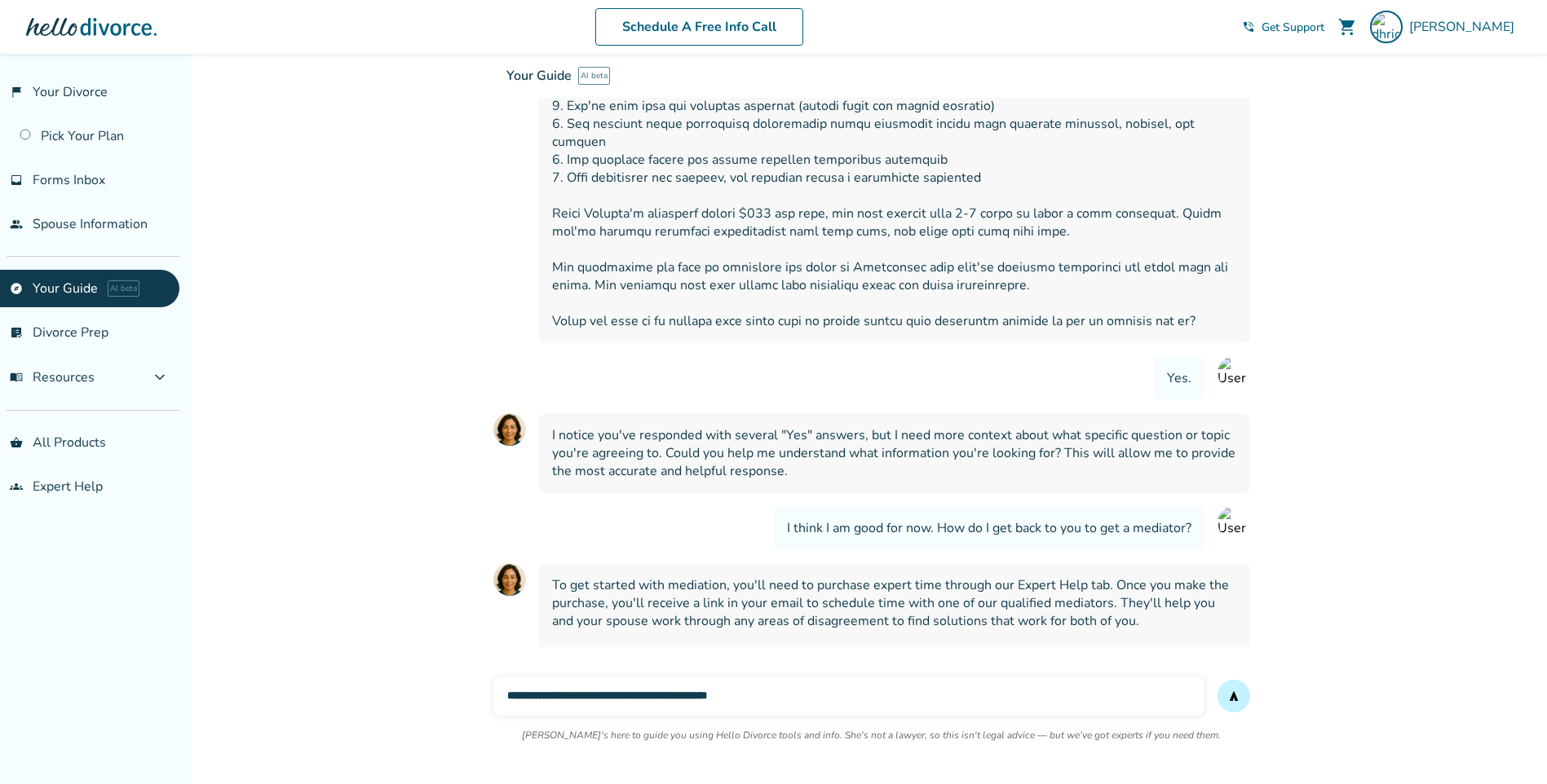
type input "**********"
click at [1218, 680] on button "send" at bounding box center [1234, 696] width 32 height 32
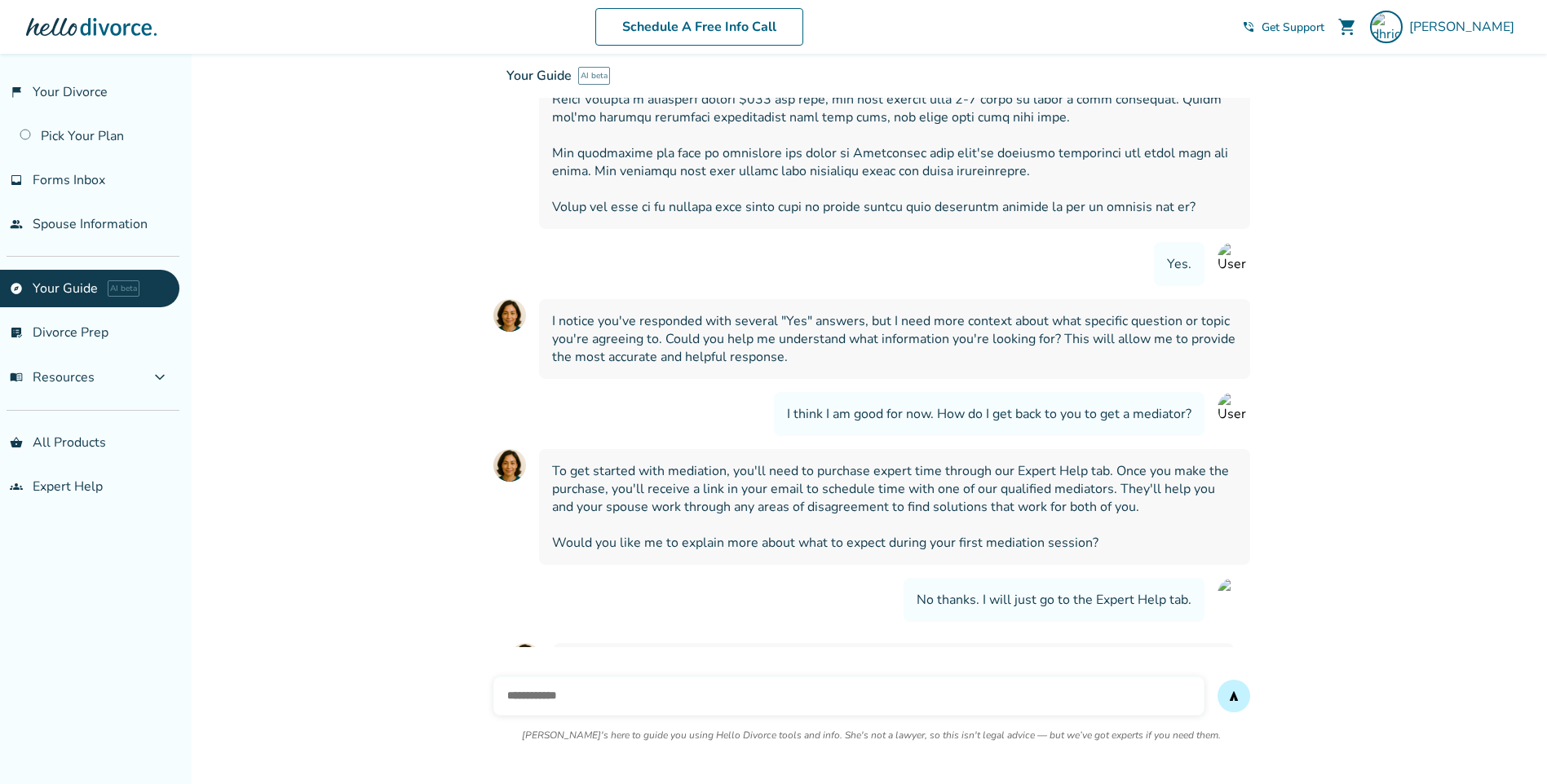
scroll to position [3191, 0]
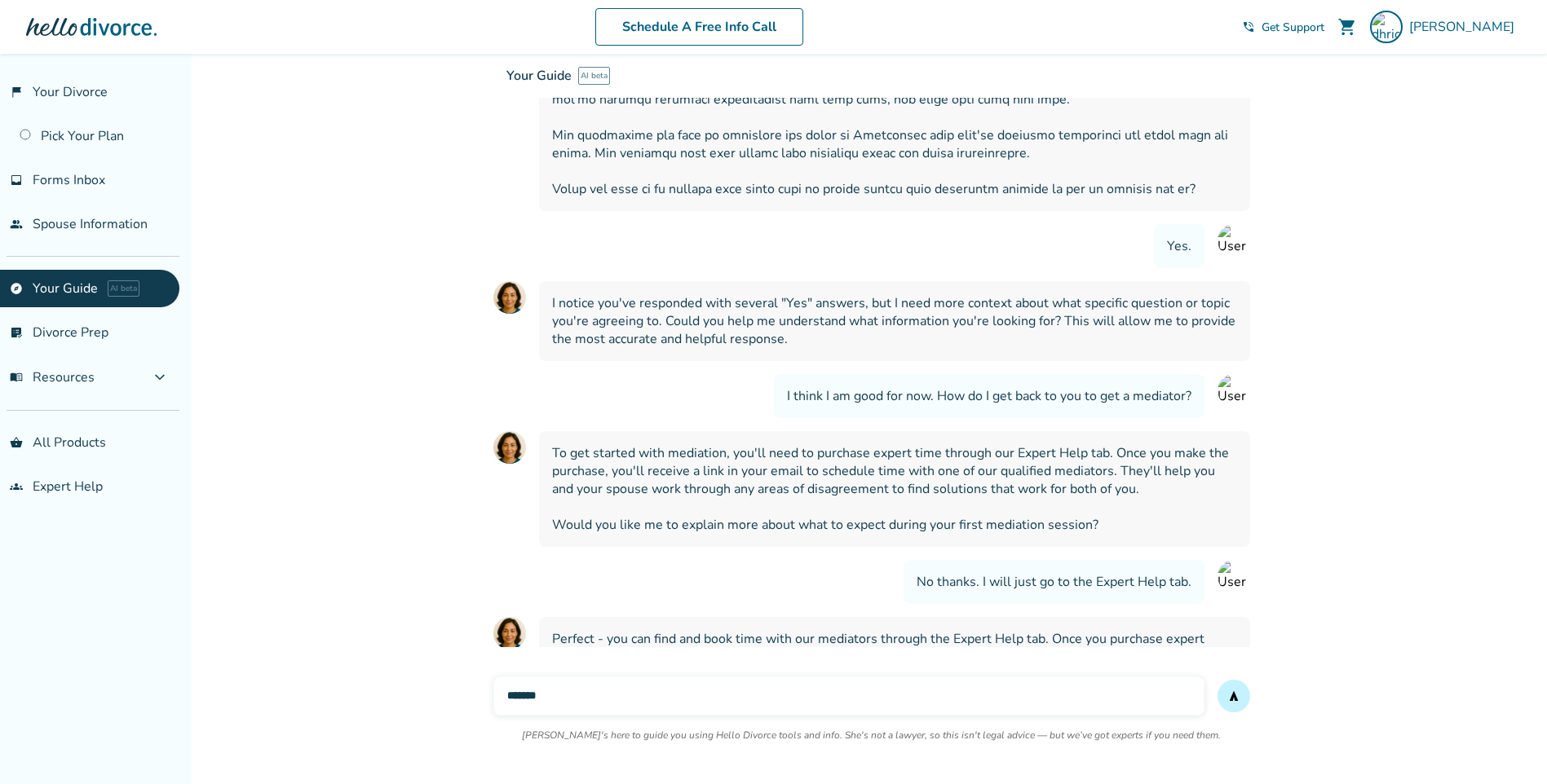
type input "*******"
click at [1218, 680] on button "send" at bounding box center [1234, 696] width 32 height 32
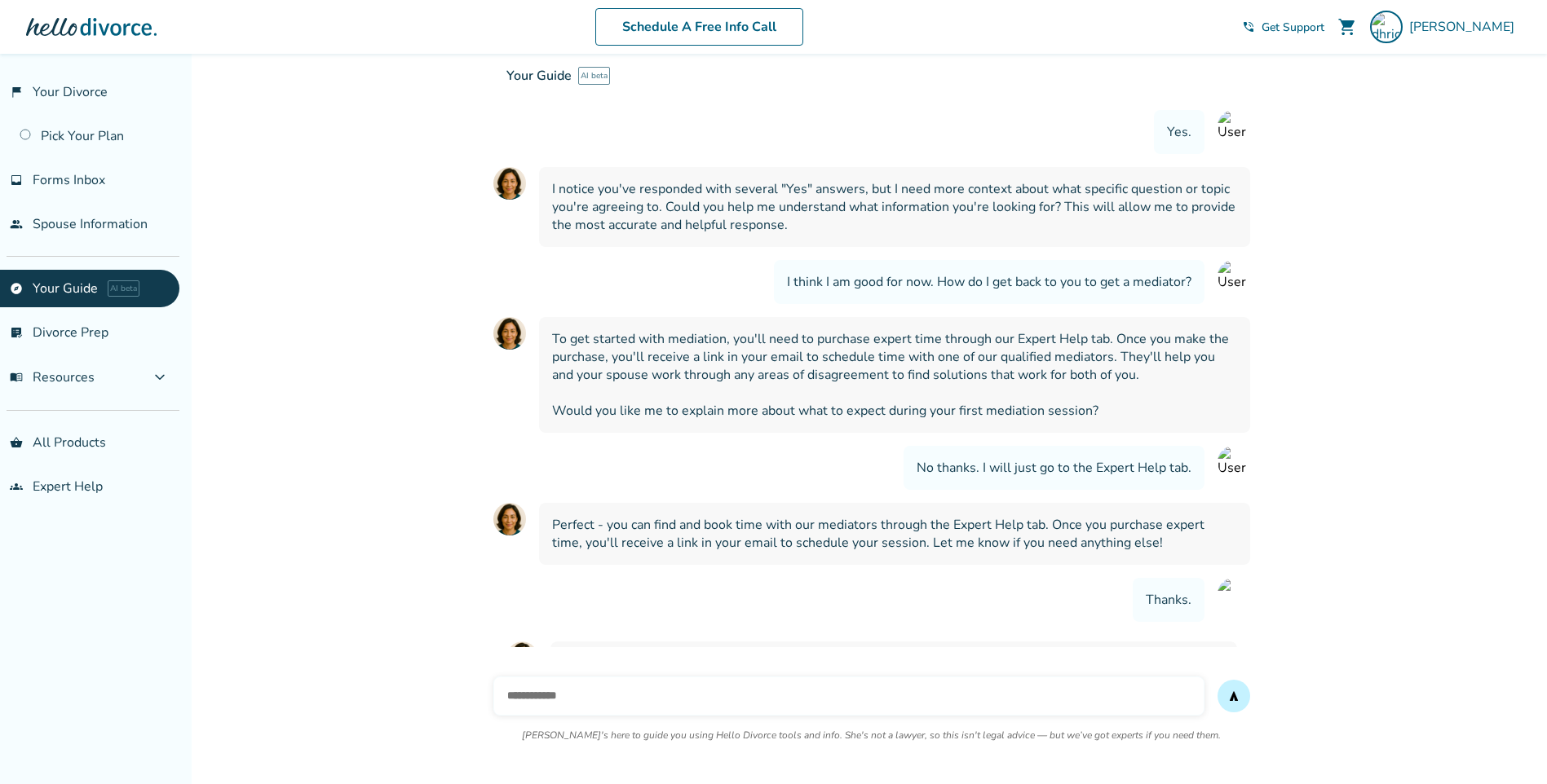
scroll to position [3323, 0]
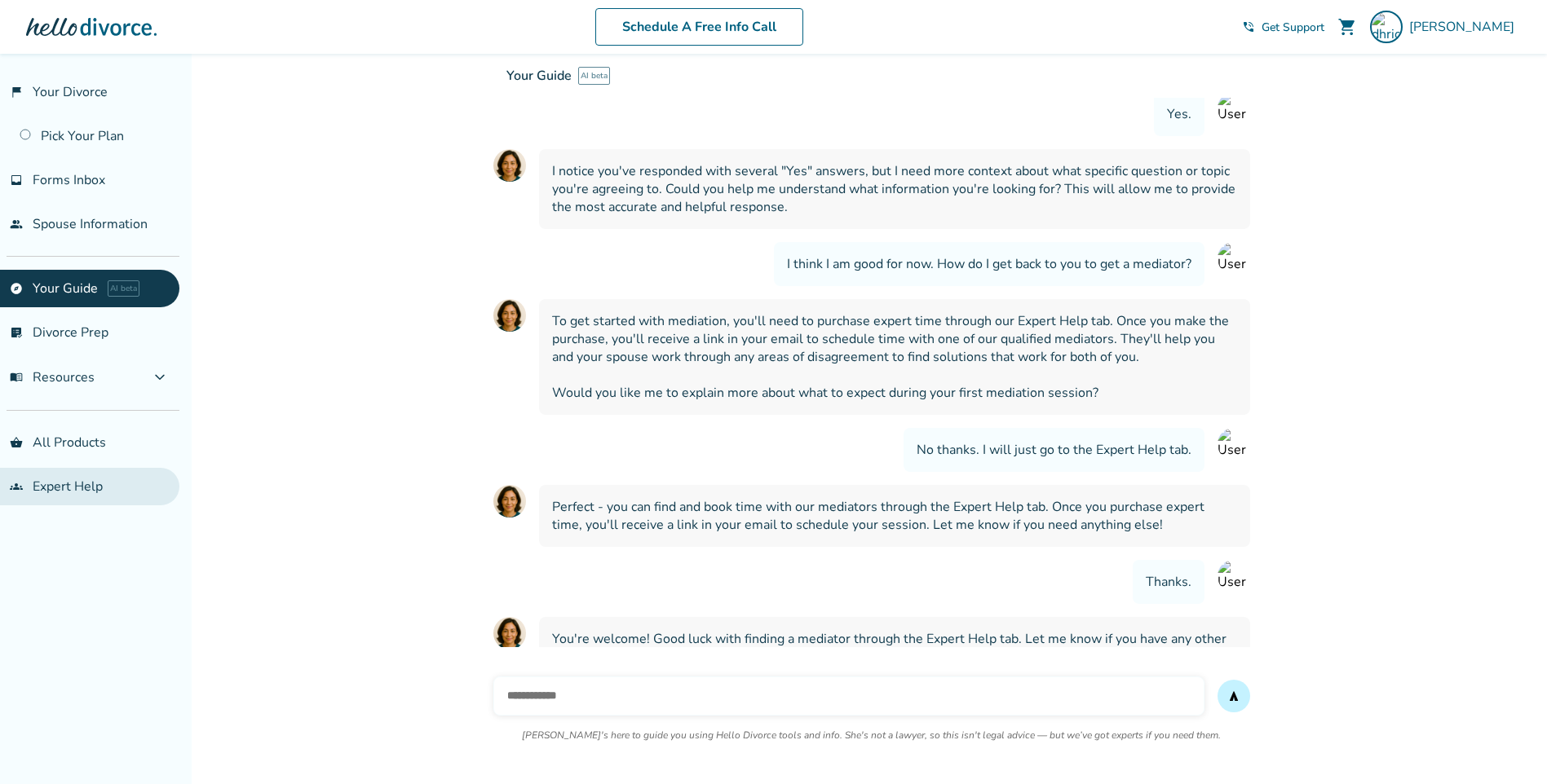
click at [89, 486] on link "groups Expert Help" at bounding box center [89, 486] width 179 height 38
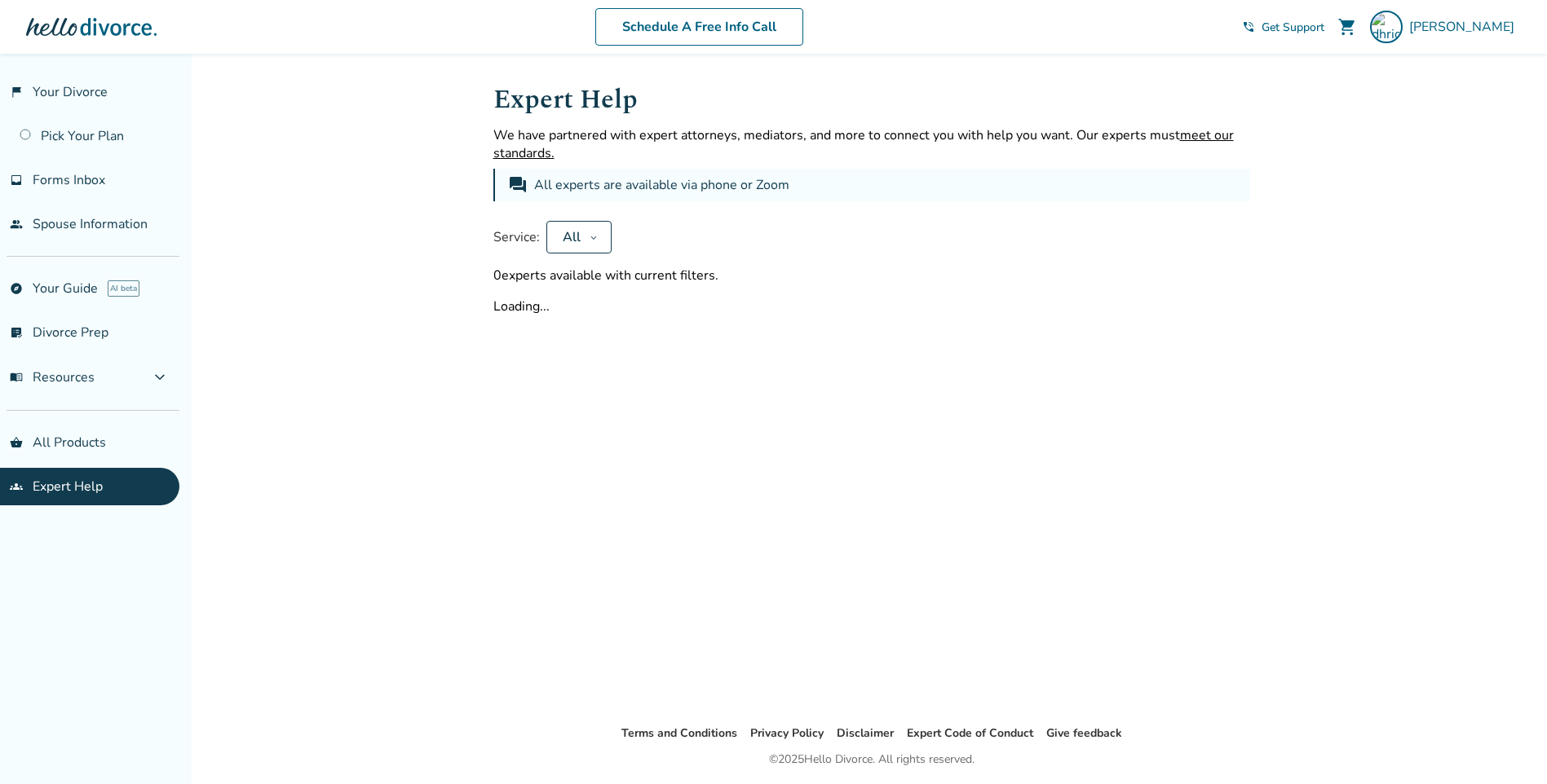
click at [593, 237] on icon at bounding box center [593, 237] width 8 height 13
click at [591, 296] on button "Apply" at bounding box center [610, 290] width 89 height 36
click at [105, 131] on link "Pick Your Plan" at bounding box center [89, 136] width 179 height 38
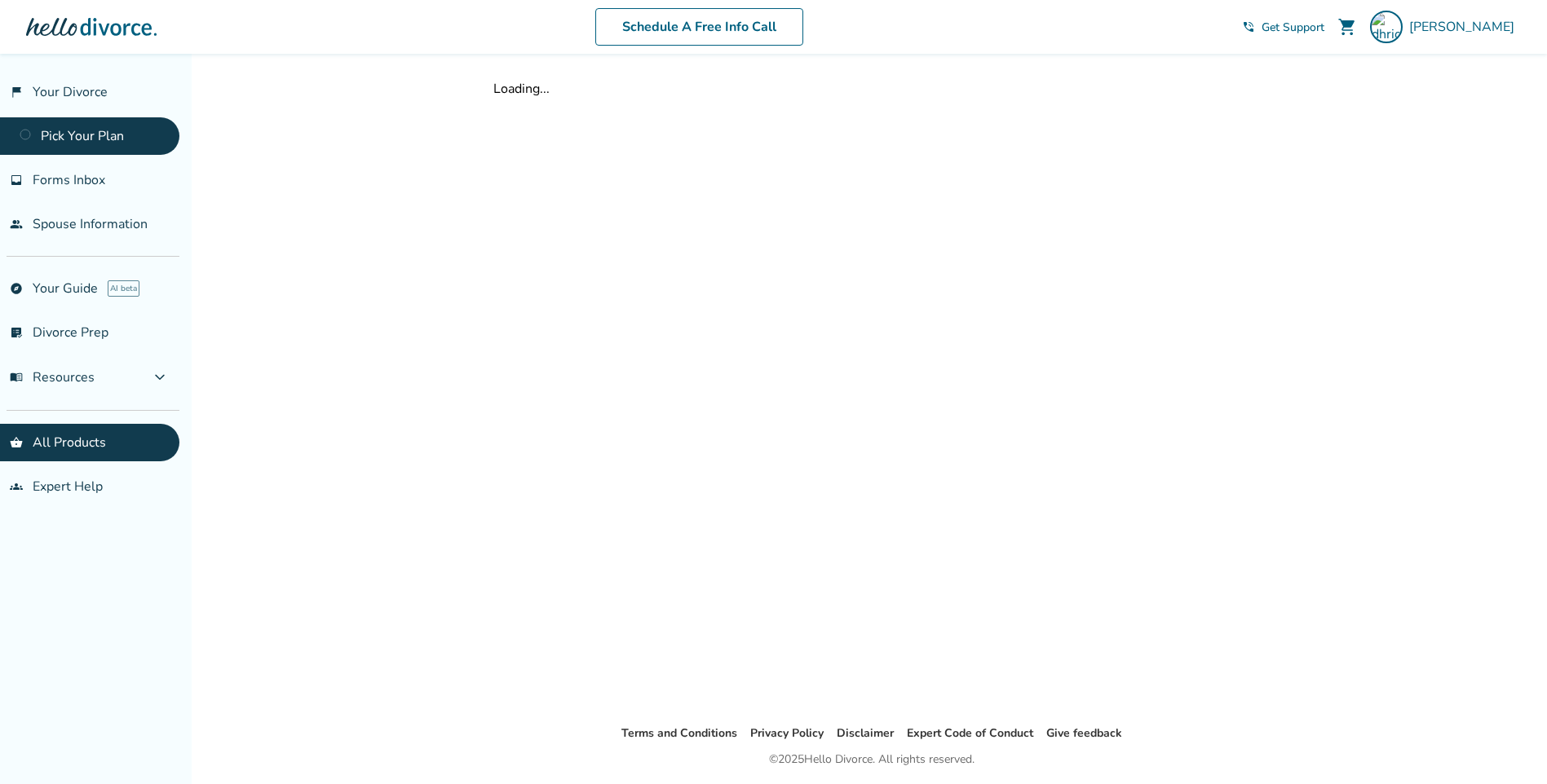
click at [41, 139] on link "Pick Your Plan" at bounding box center [89, 136] width 179 height 38
click at [86, 127] on link "Pick Your Plan" at bounding box center [89, 136] width 179 height 38
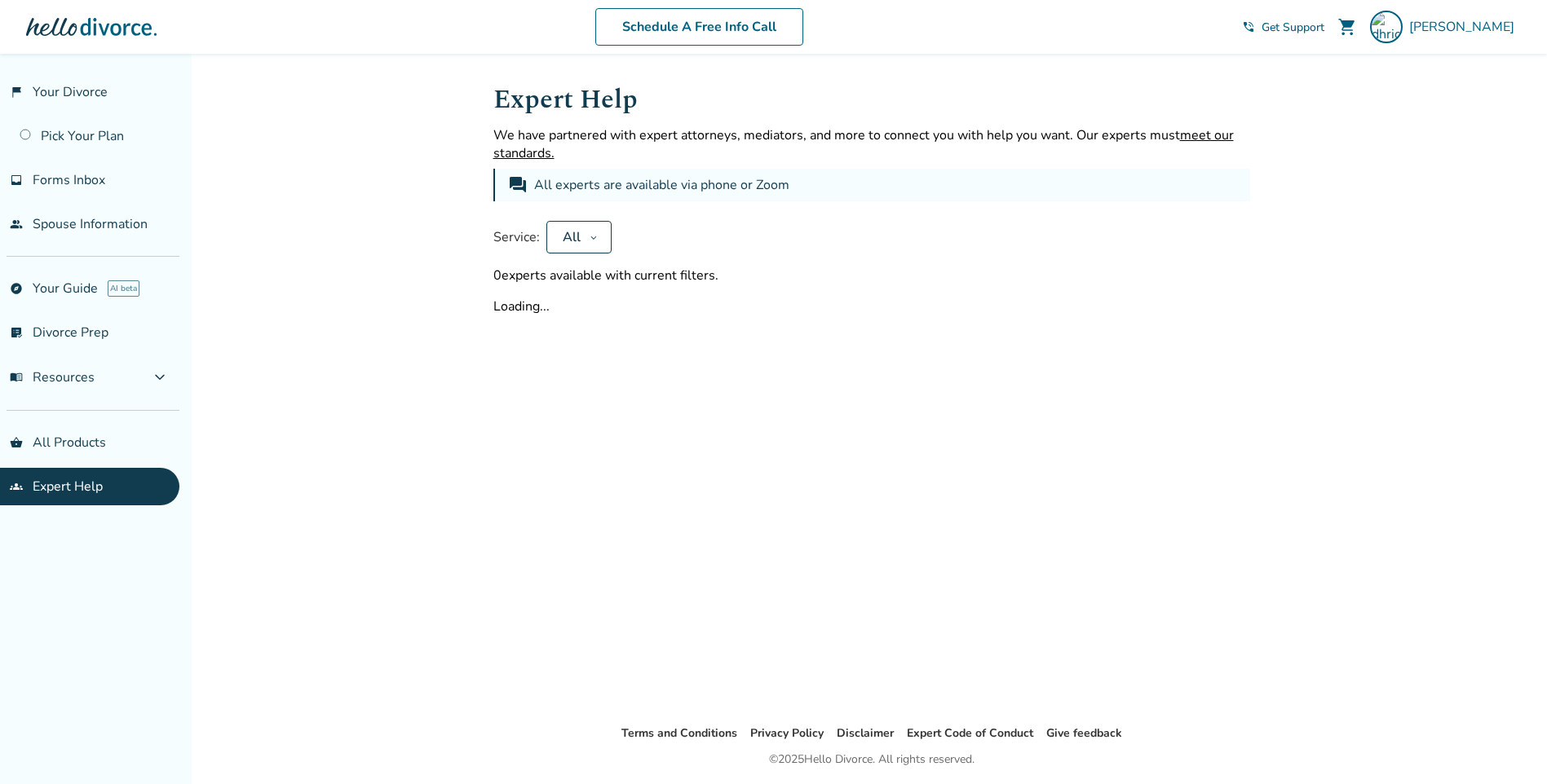
click at [595, 235] on icon at bounding box center [593, 237] width 8 height 13
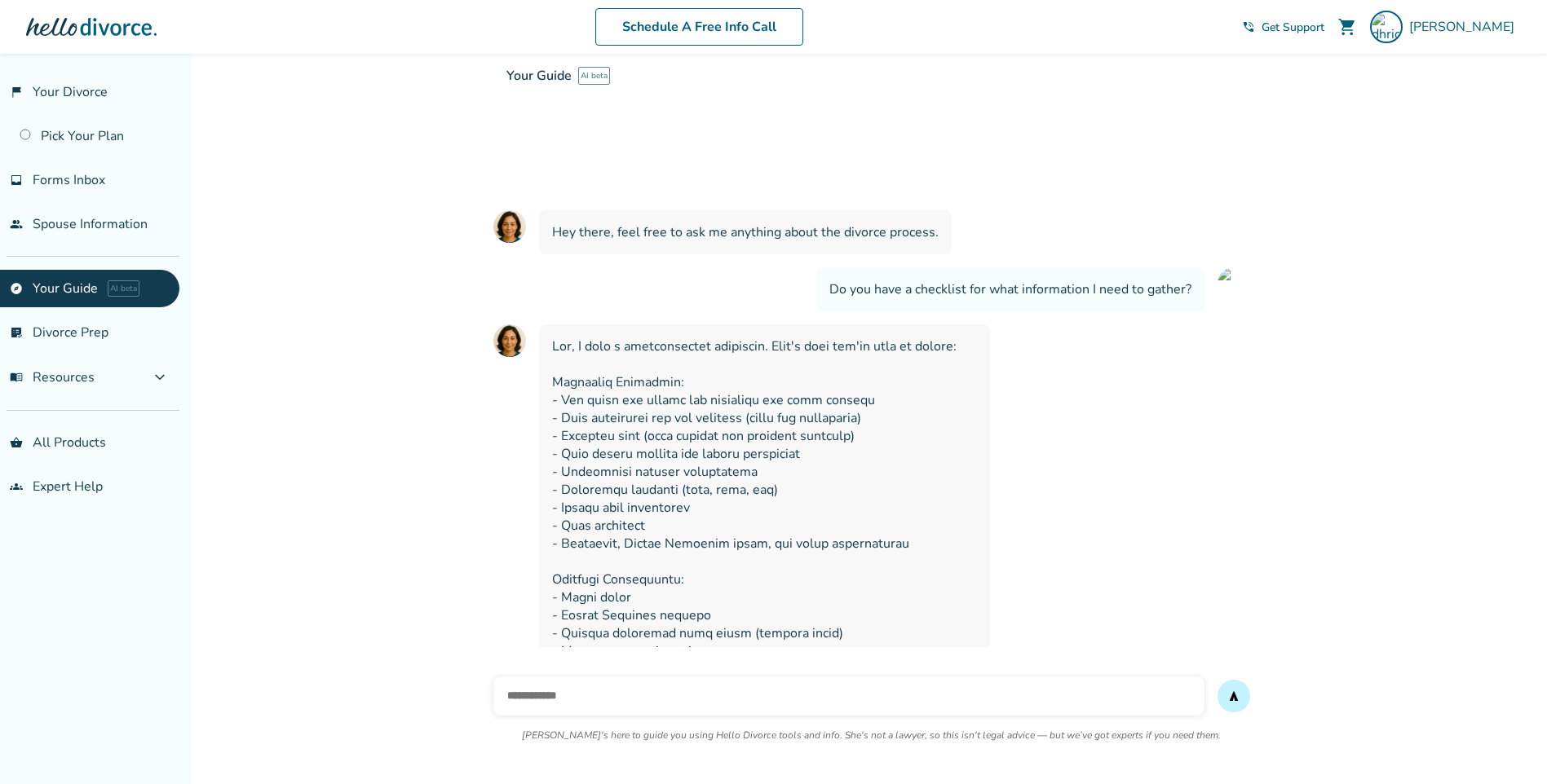
scroll to position [3323, 0]
